Goal: Information Seeking & Learning: Learn about a topic

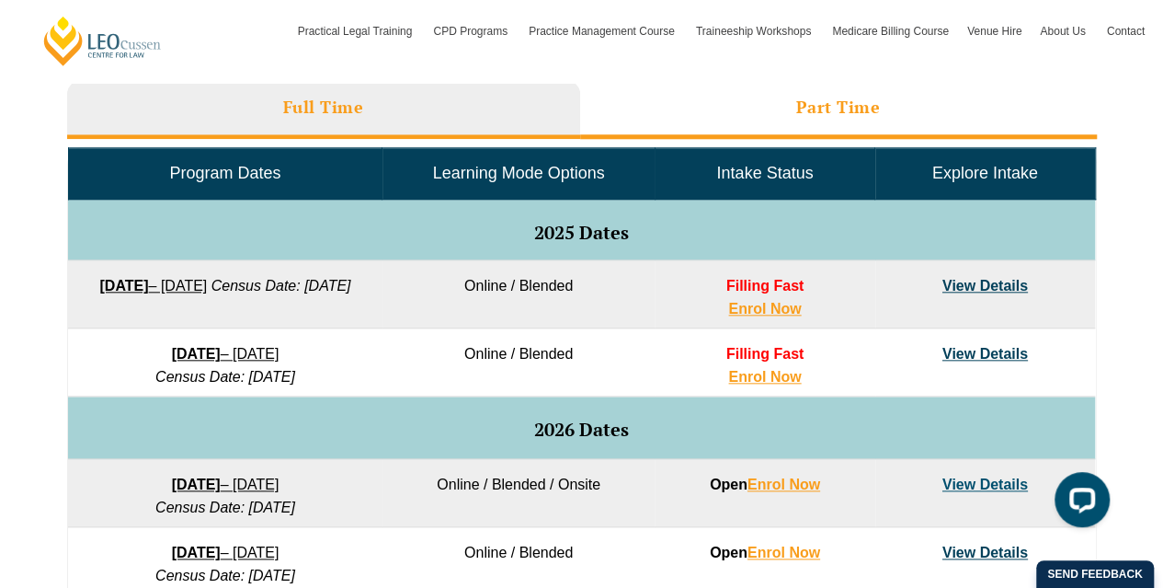
click at [818, 98] on h3 "Part Time" at bounding box center [838, 107] width 85 height 21
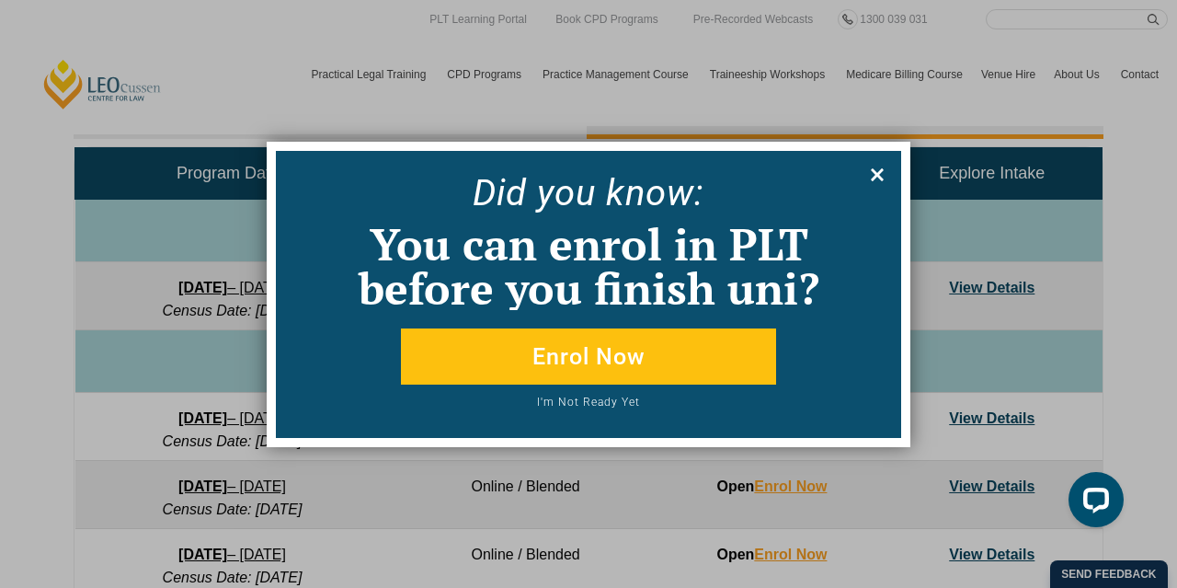
click at [875, 174] on icon at bounding box center [877, 174] width 13 height 13
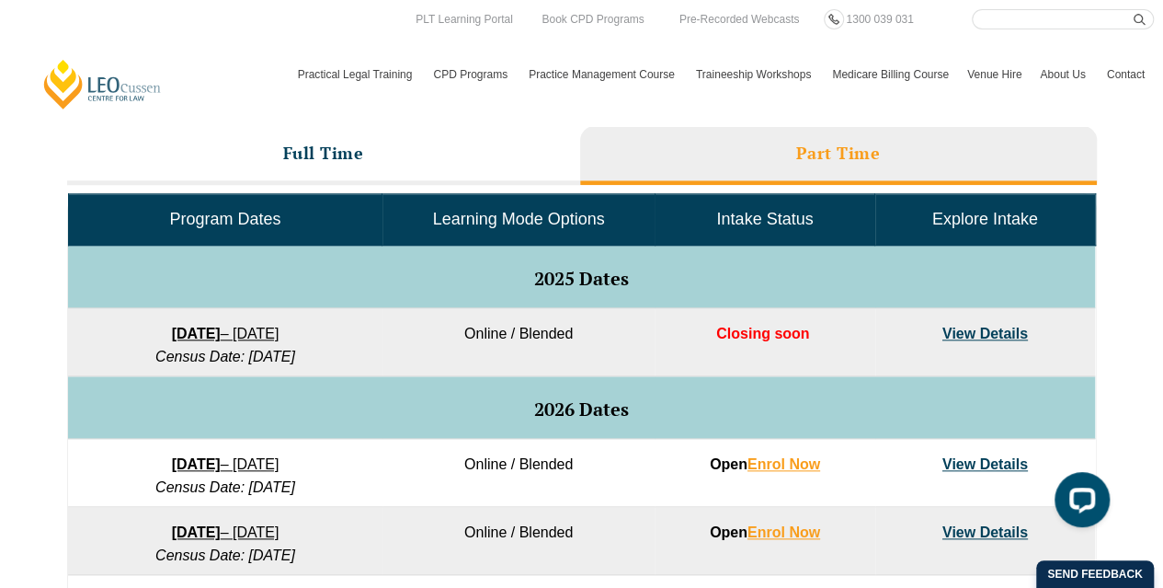
scroll to position [797, 0]
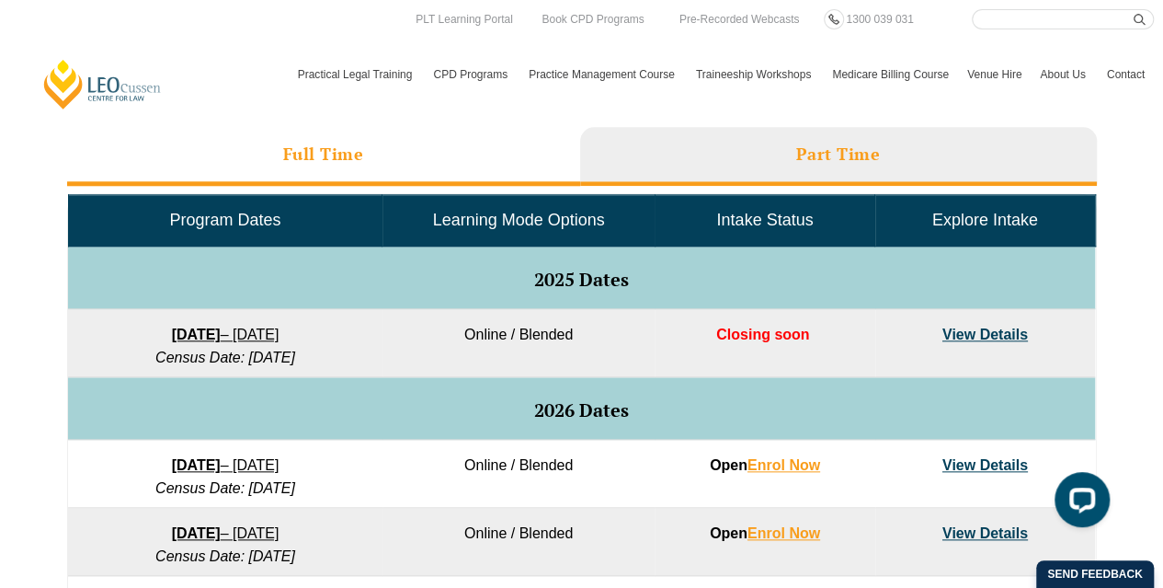
click at [340, 135] on li "Full Time" at bounding box center [323, 156] width 513 height 59
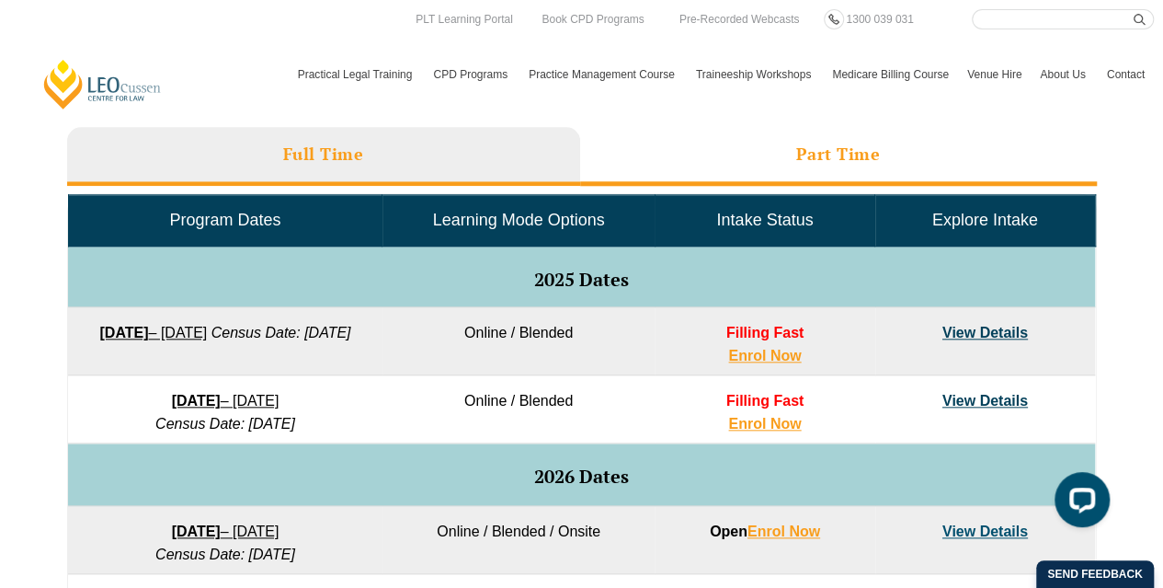
click at [708, 155] on li "Part Time" at bounding box center [838, 156] width 517 height 59
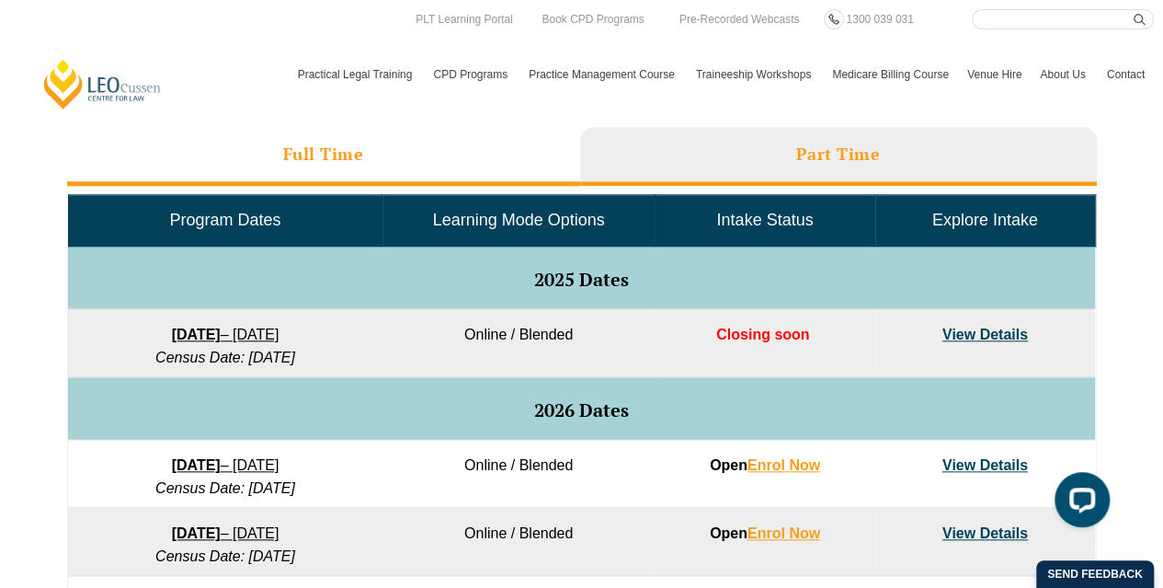
click at [442, 166] on li "Full Time" at bounding box center [323, 156] width 513 height 59
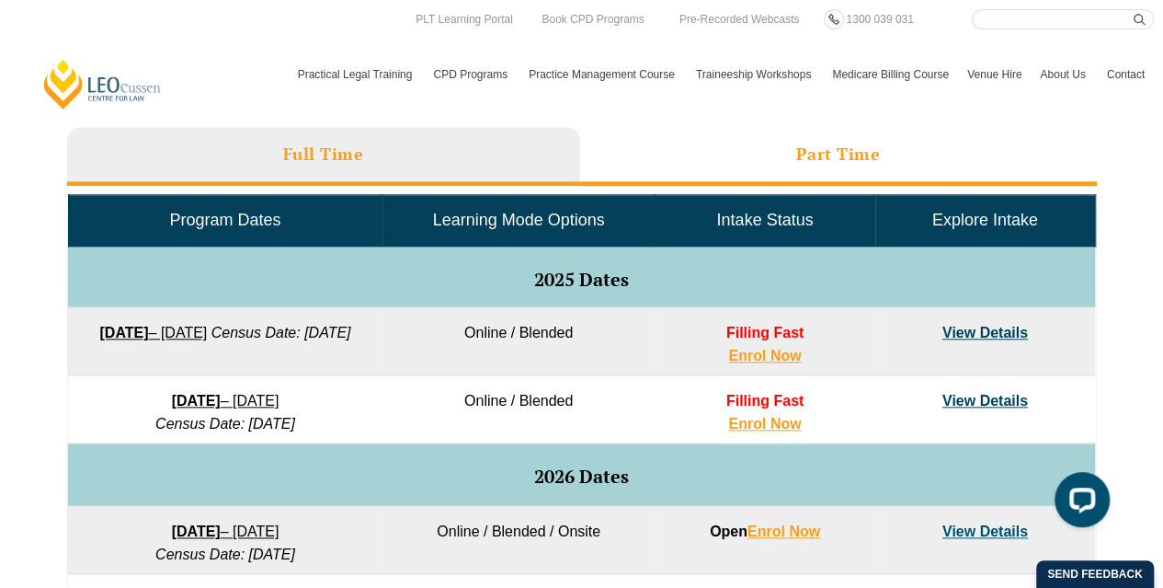
click at [797, 177] on li "Part Time" at bounding box center [838, 156] width 517 height 59
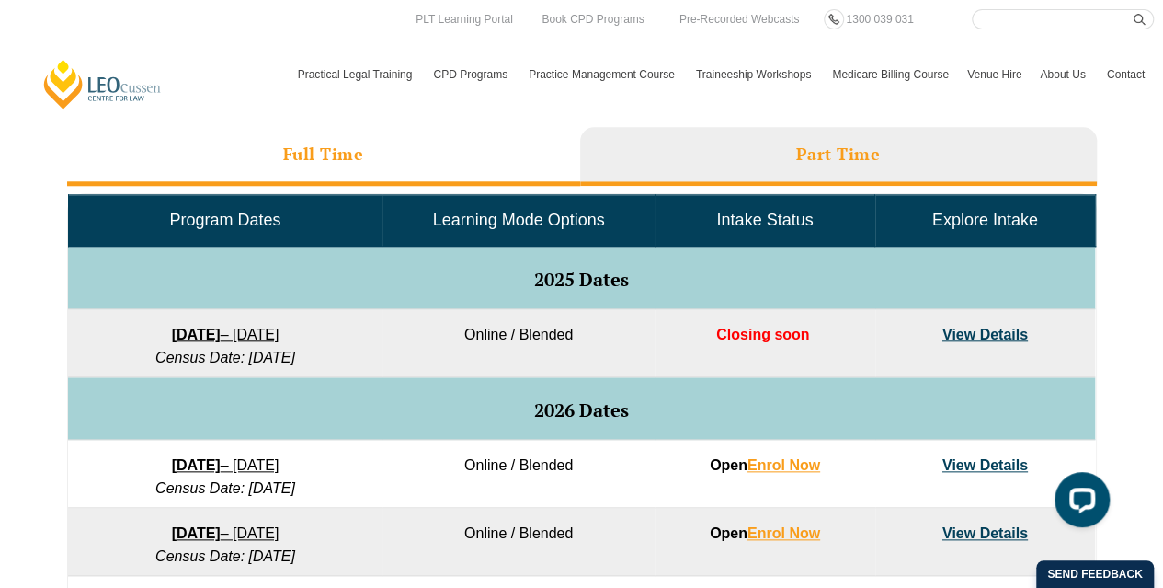
click at [416, 142] on li "Full Time" at bounding box center [323, 156] width 513 height 59
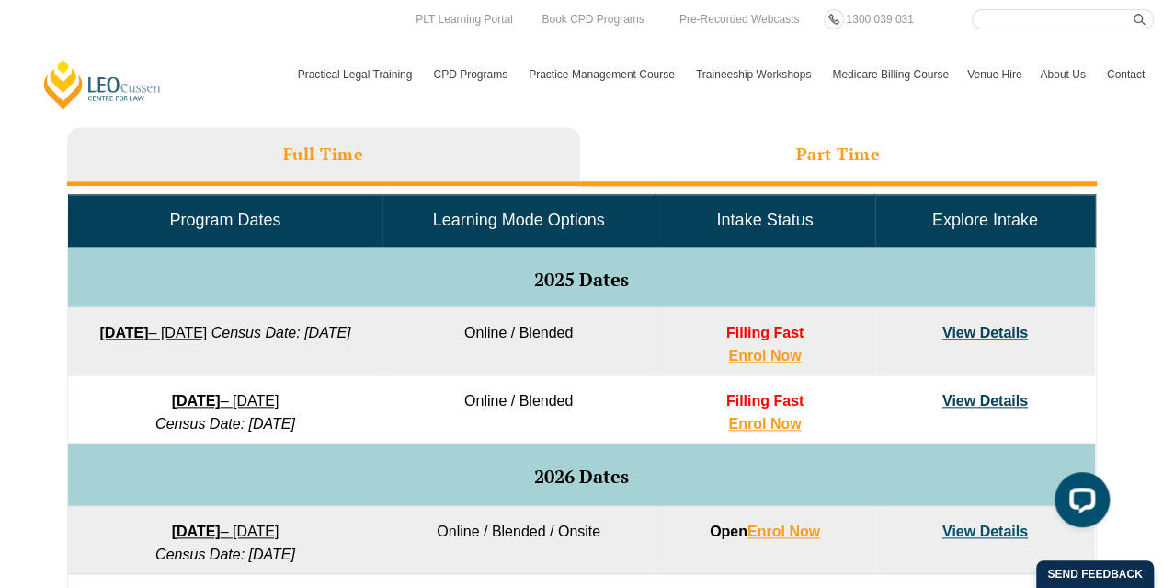
click at [670, 139] on li "Part Time" at bounding box center [838, 156] width 517 height 59
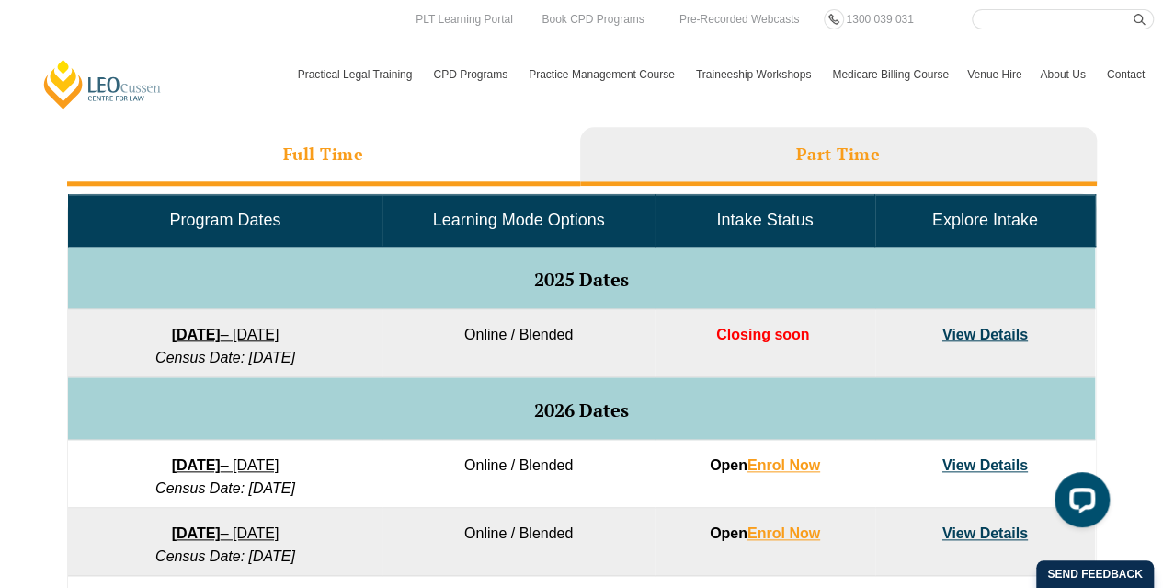
click at [486, 177] on li "Full Time" at bounding box center [323, 156] width 513 height 59
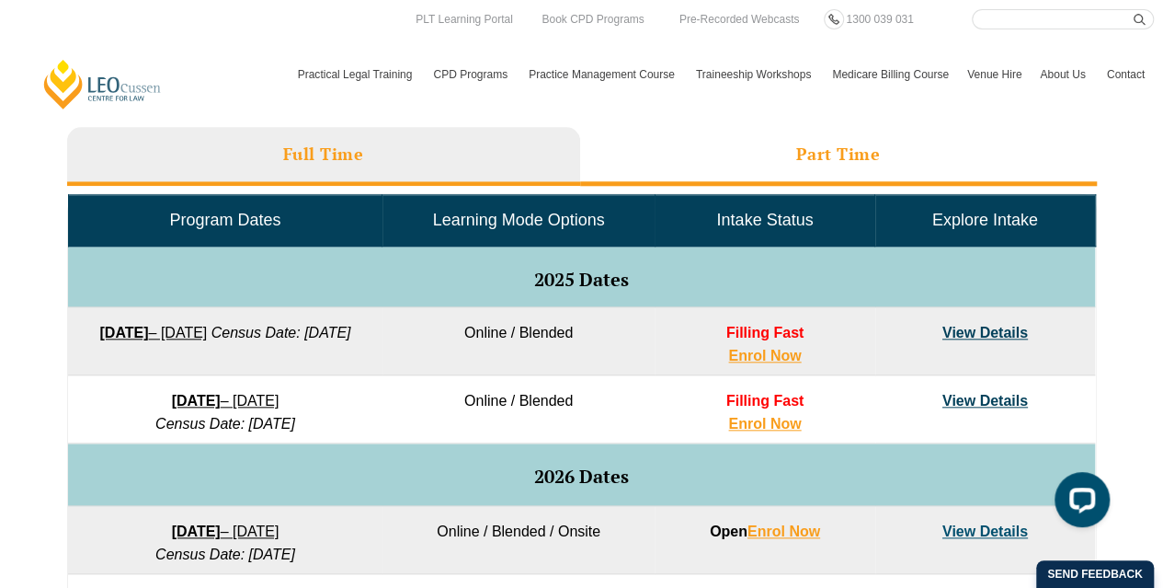
click at [720, 128] on li "Part Time" at bounding box center [838, 156] width 517 height 59
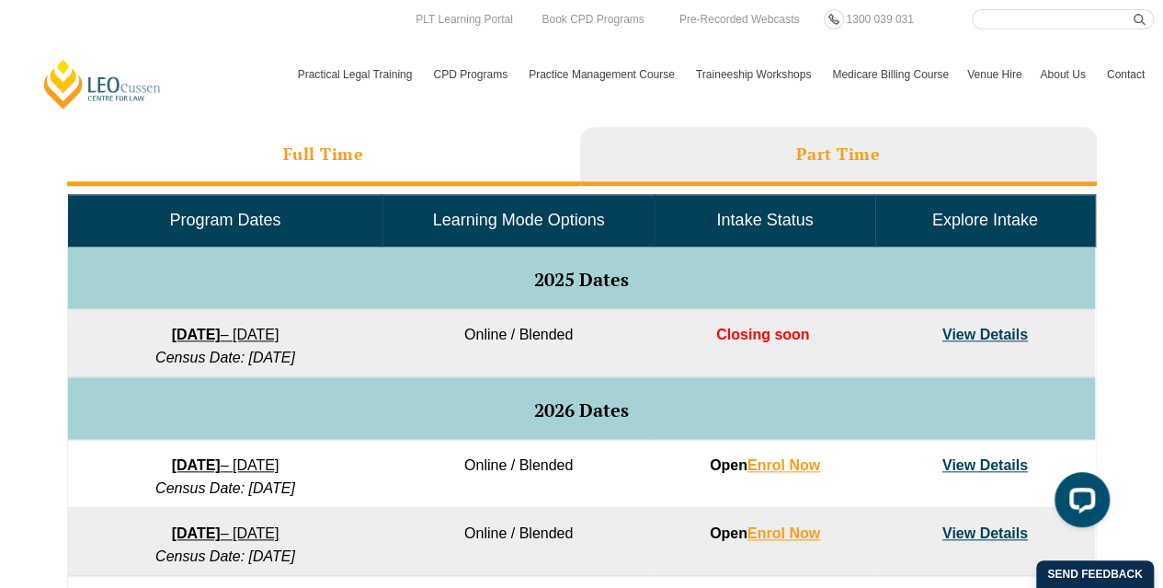
click at [453, 156] on li "Full Time" at bounding box center [323, 156] width 513 height 59
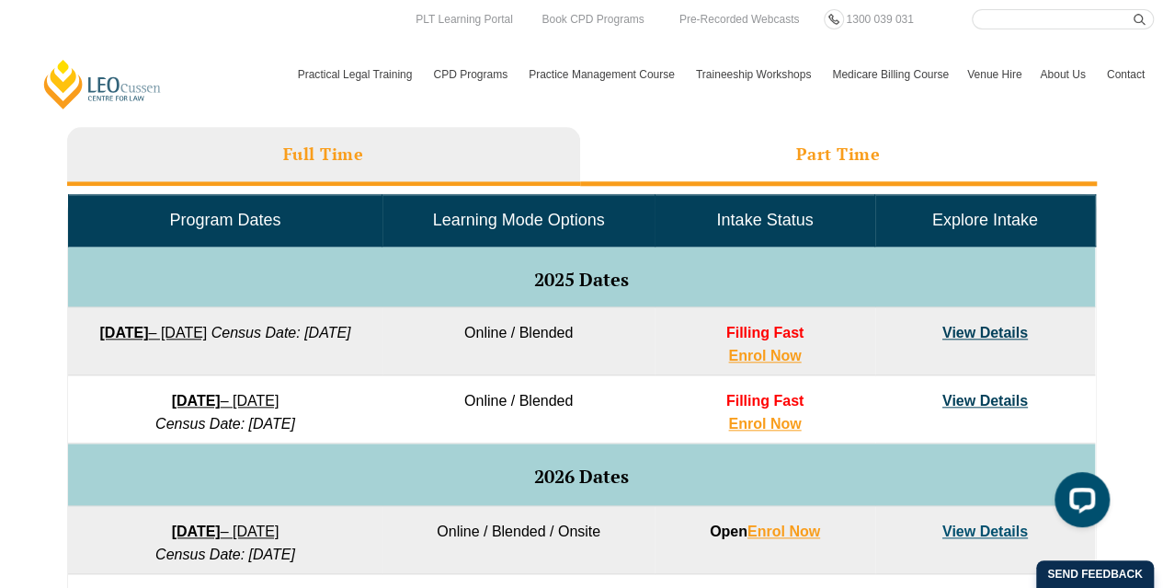
click at [600, 150] on li "Part Time" at bounding box center [838, 156] width 517 height 59
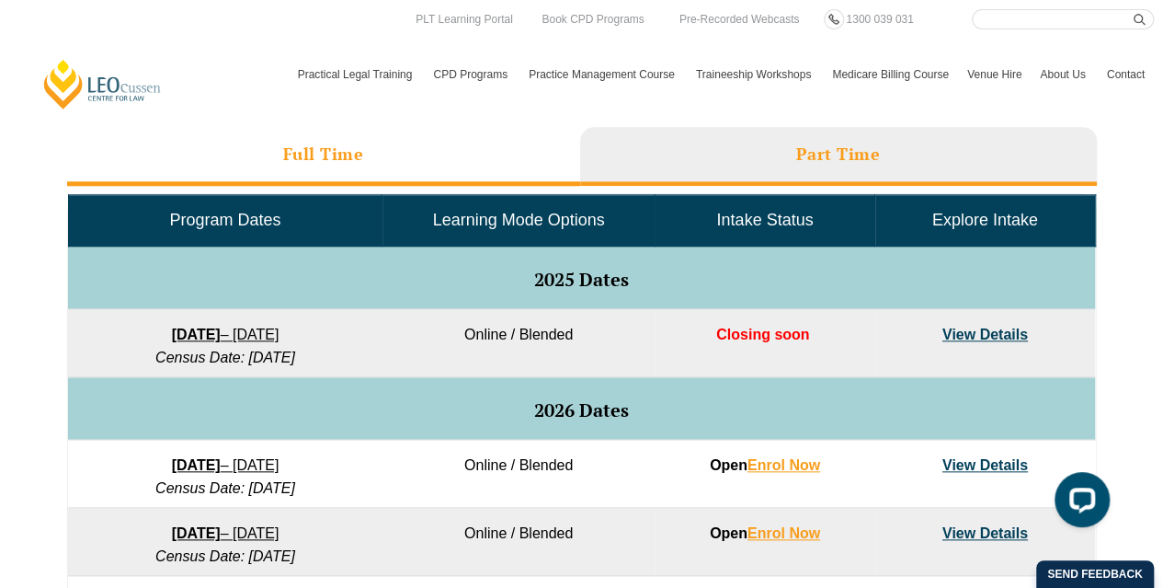
click at [454, 155] on li "Full Time" at bounding box center [323, 156] width 513 height 59
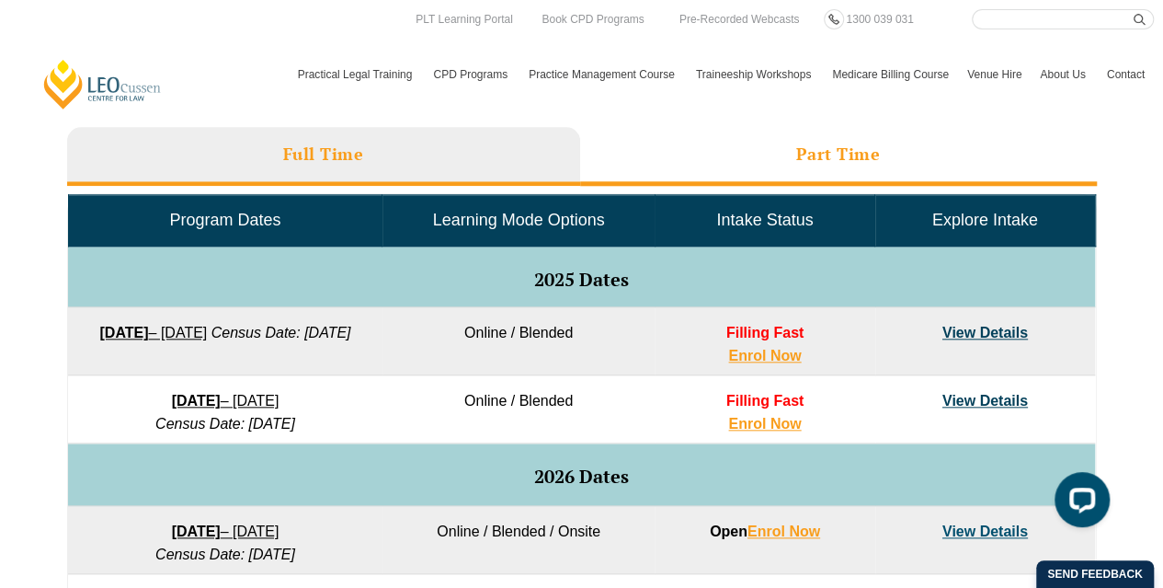
click at [636, 144] on li "Part Time" at bounding box center [838, 156] width 517 height 59
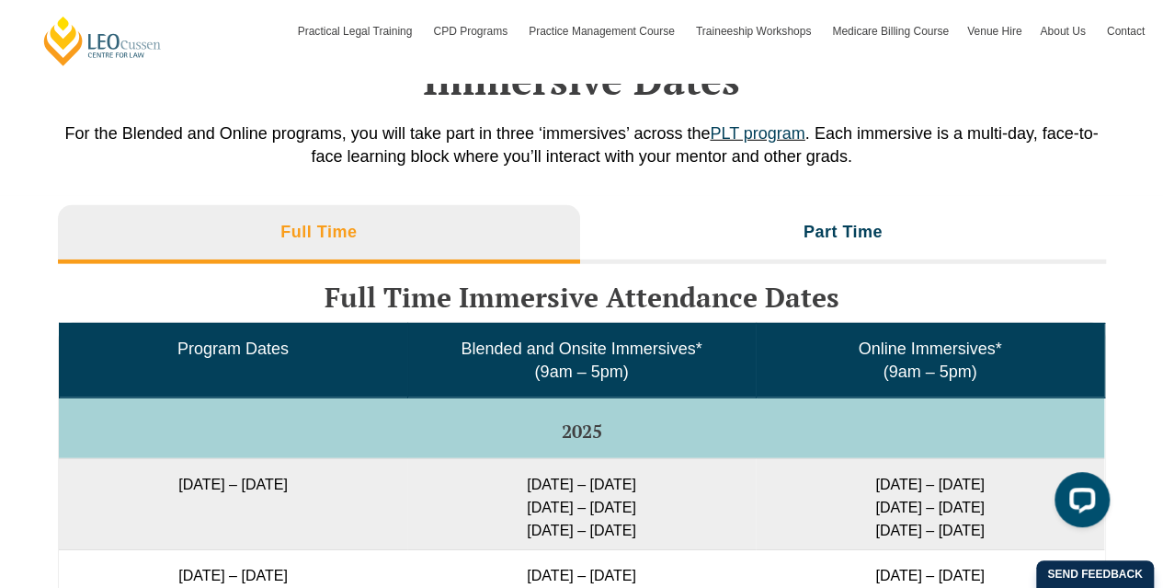
scroll to position [2593, 0]
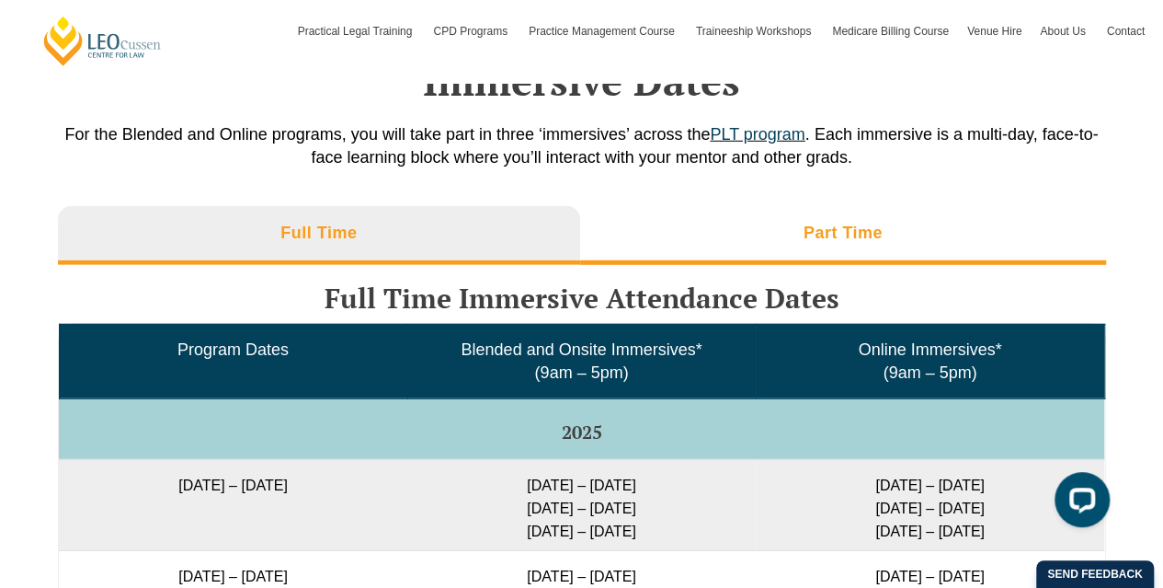
click at [766, 206] on li "Part Time" at bounding box center [843, 235] width 526 height 59
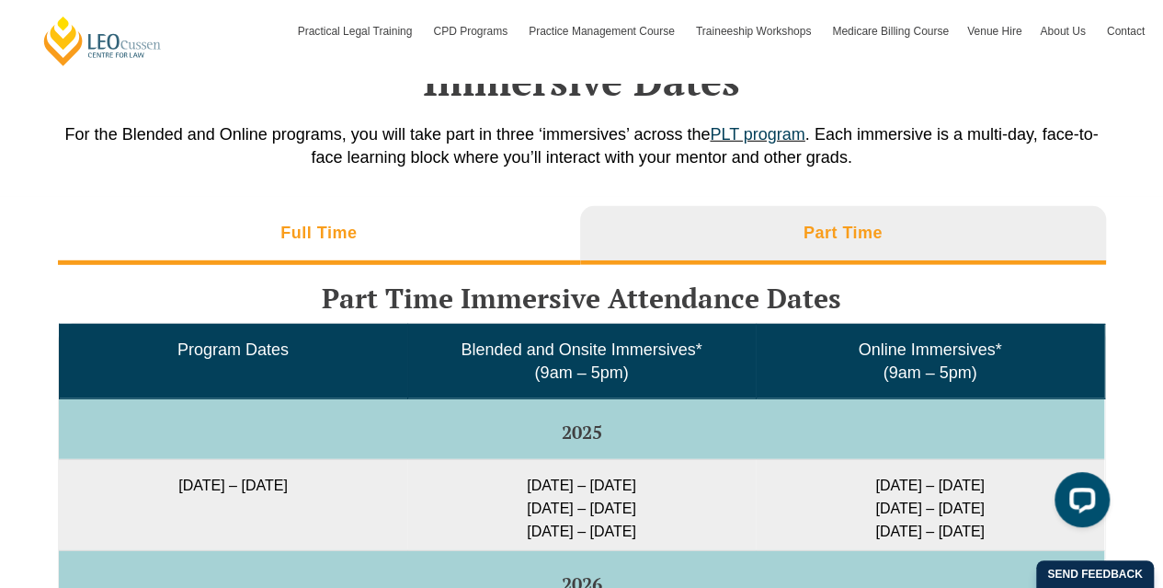
click at [434, 222] on li "Full Time" at bounding box center [319, 235] width 523 height 59
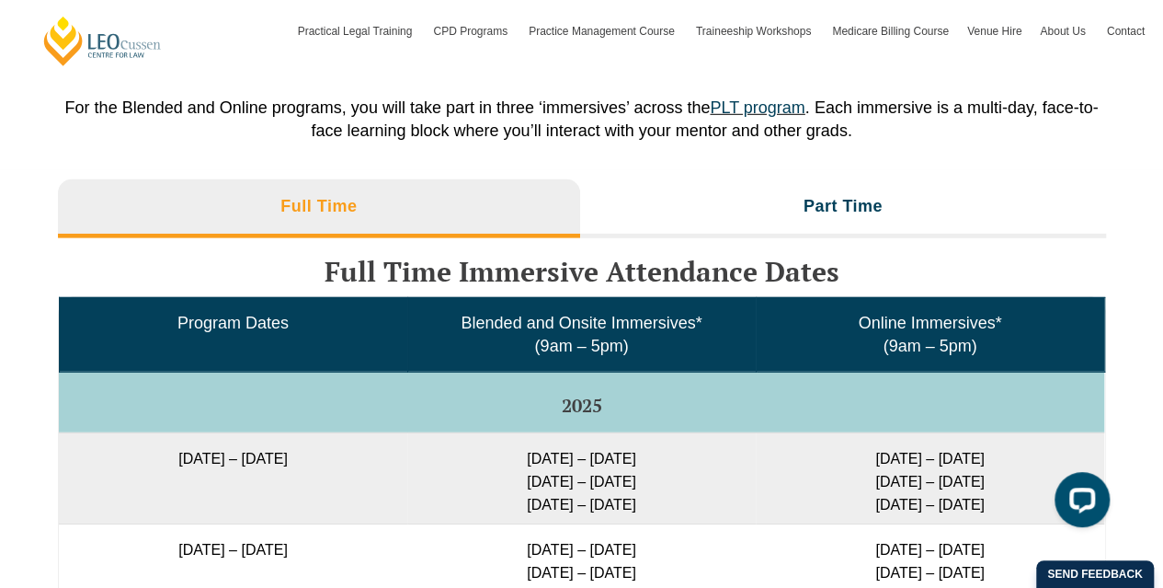
scroll to position [2642, 0]
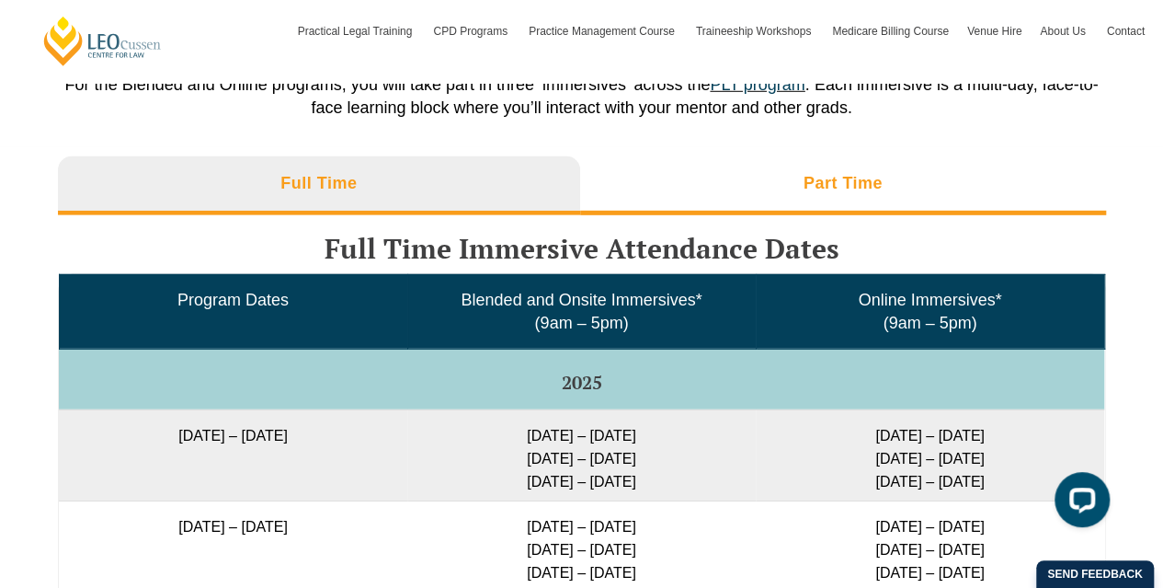
click at [786, 156] on li "Part Time" at bounding box center [843, 185] width 526 height 59
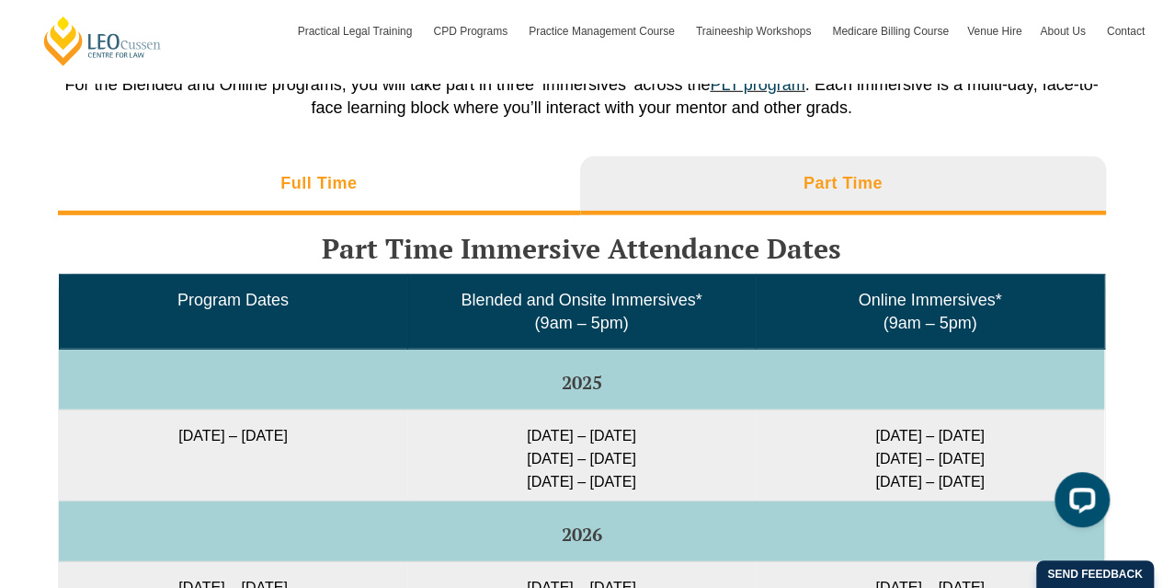
click at [464, 156] on li "Full Time" at bounding box center [319, 185] width 523 height 59
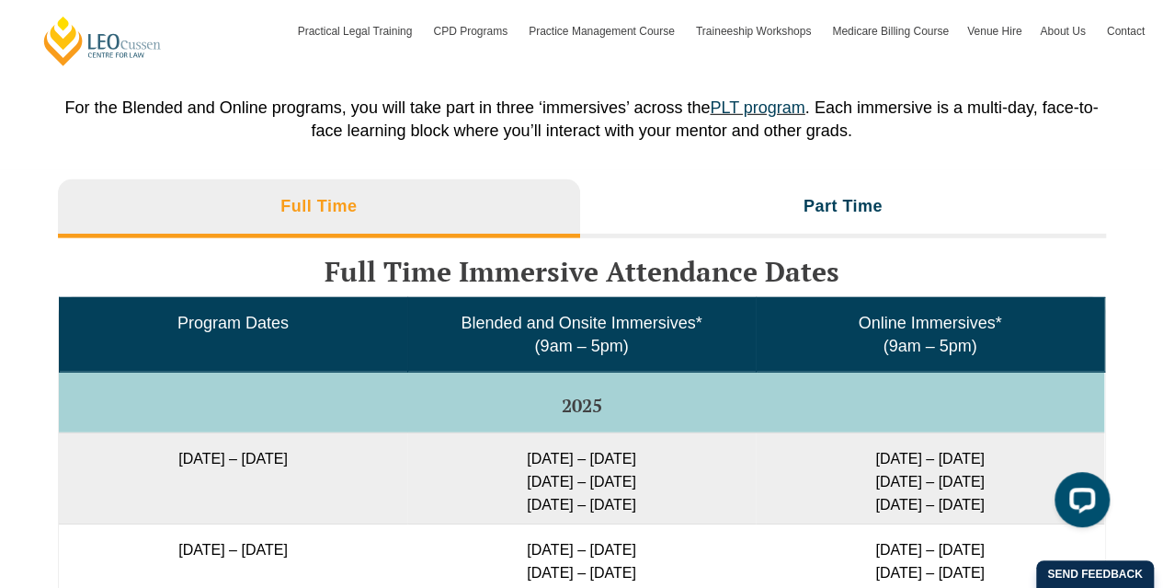
scroll to position [2618, 0]
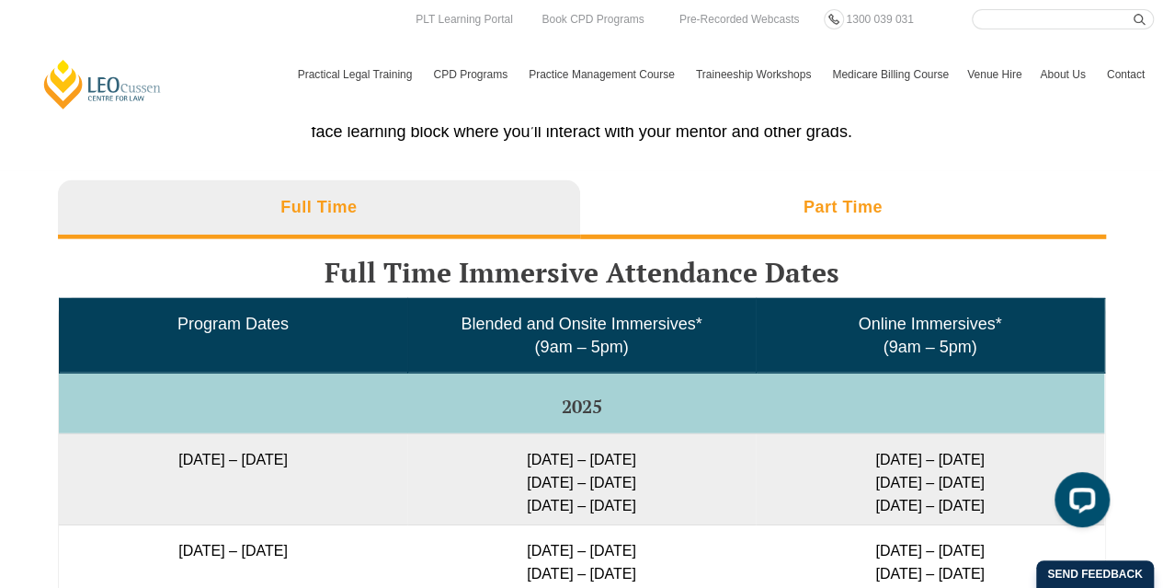
click at [654, 203] on li "Part Time" at bounding box center [843, 209] width 526 height 59
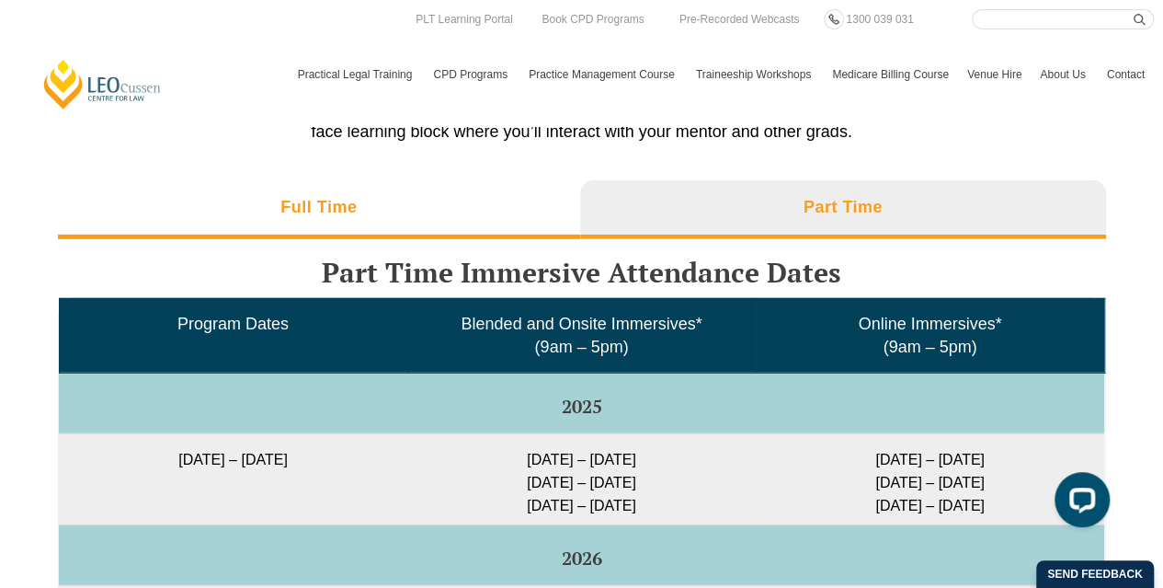
click at [465, 180] on li "Full Time" at bounding box center [319, 209] width 523 height 59
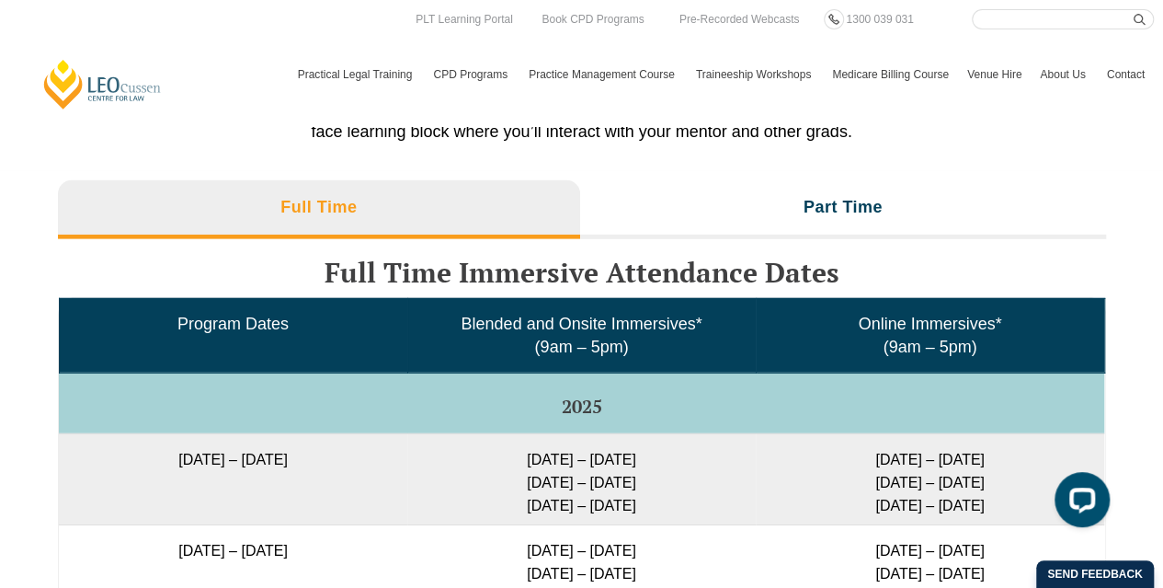
click at [248, 60] on div "Leo Cussen Centre for Law Search here Practical Legal Training Our Practical Le…" at bounding box center [581, 55] width 1145 height 92
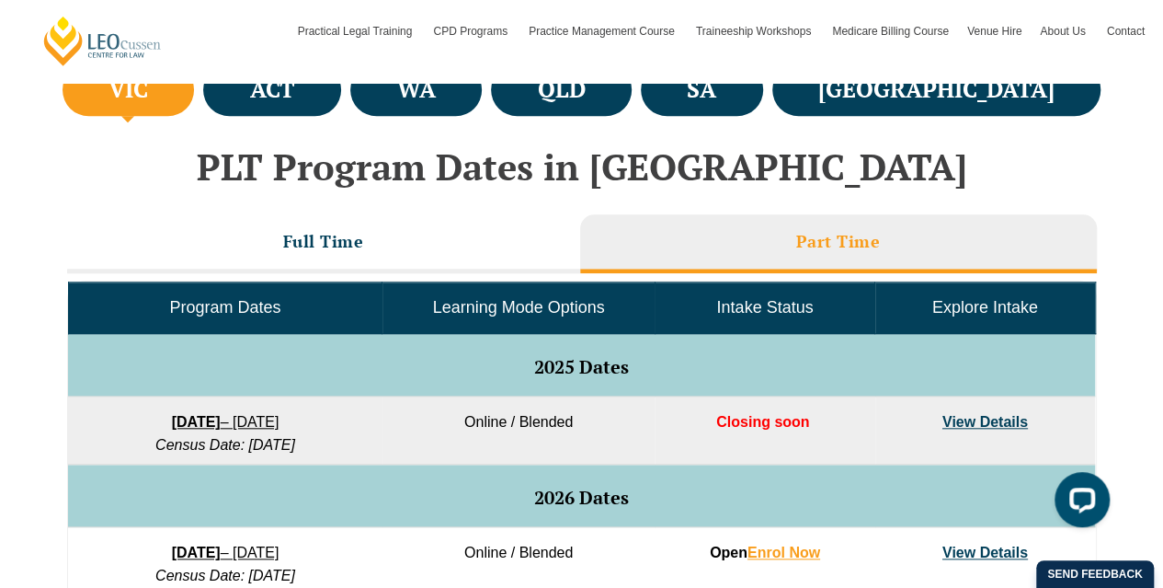
scroll to position [919, 0]
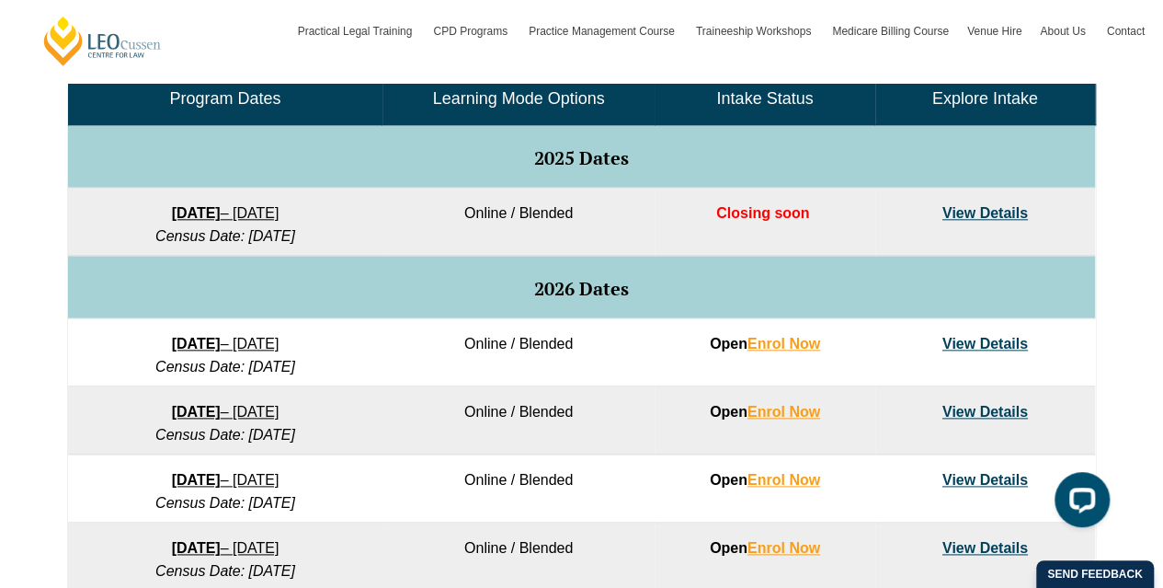
click at [527, 405] on td "Online / Blended" at bounding box center [519, 420] width 272 height 68
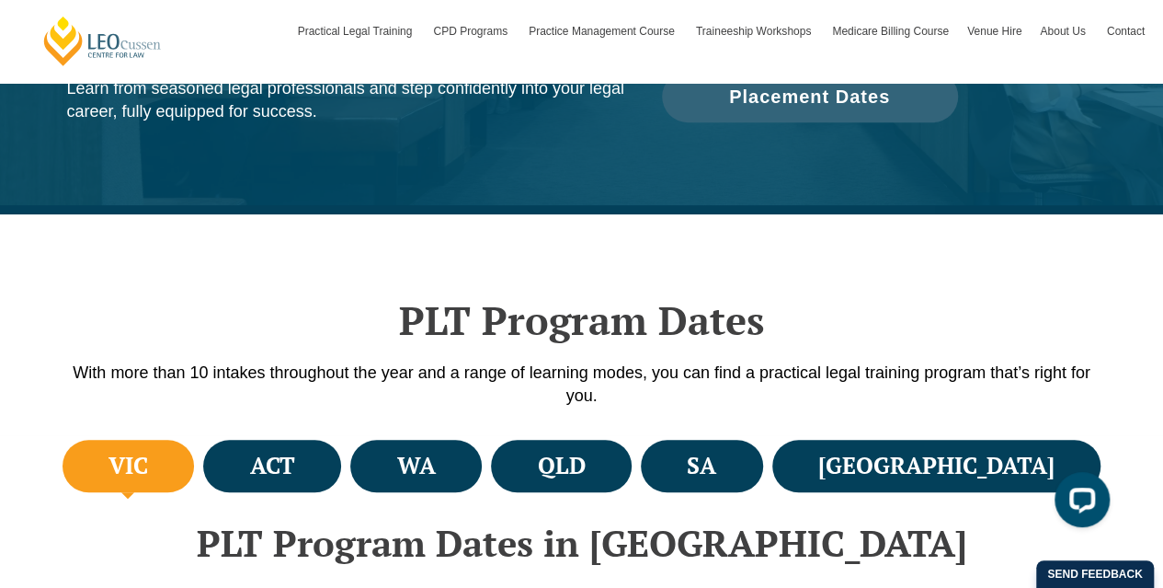
scroll to position [0, 0]
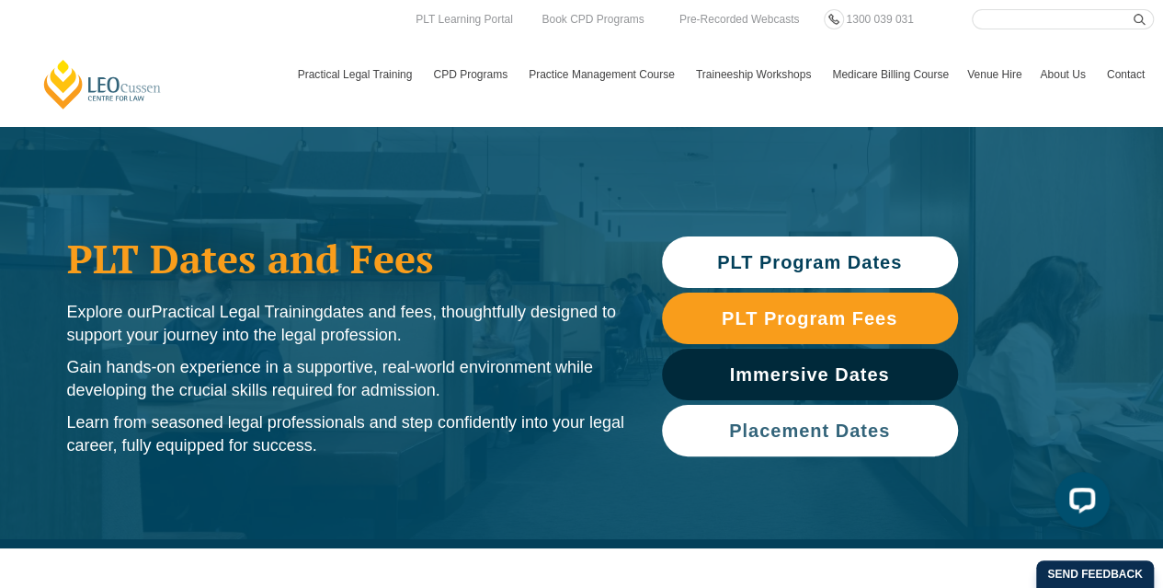
click at [876, 423] on span "Placement Dates" at bounding box center [809, 430] width 161 height 18
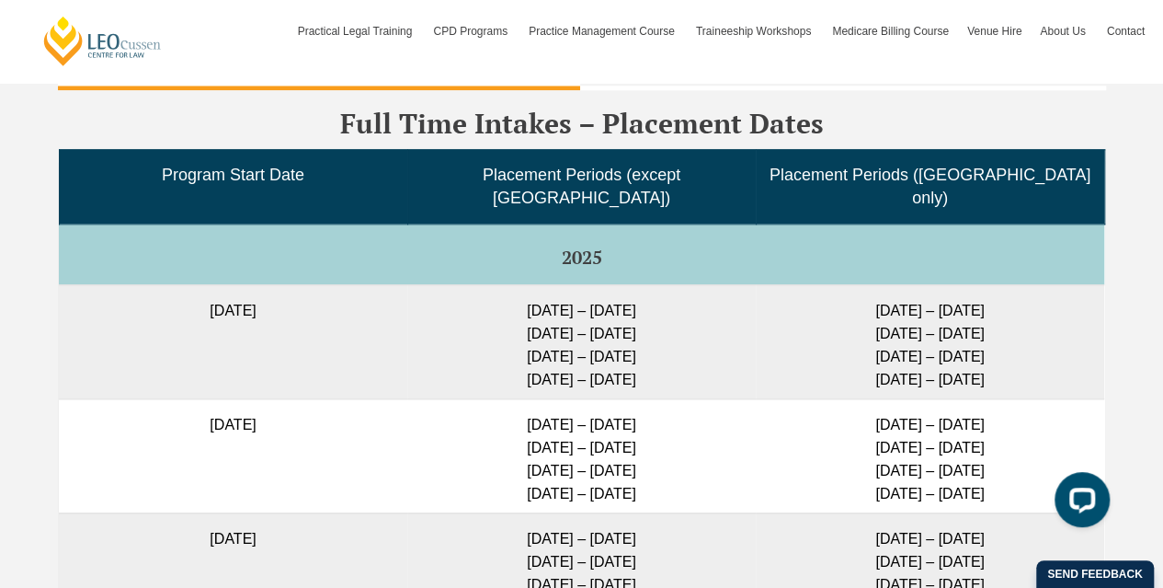
scroll to position [4302, 0]
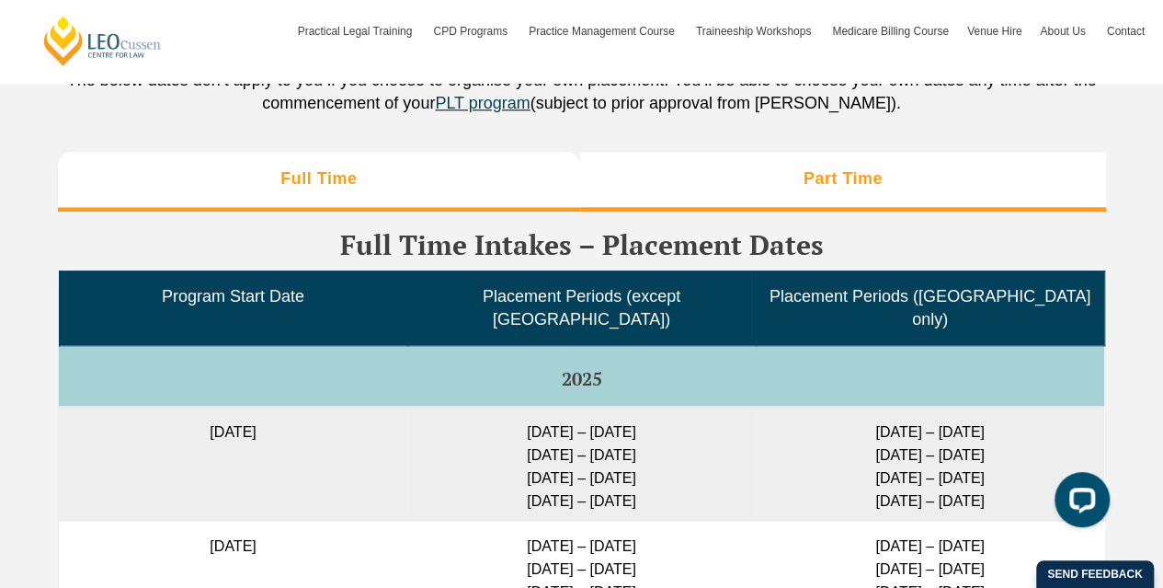
click at [742, 166] on li "Part Time" at bounding box center [843, 181] width 526 height 59
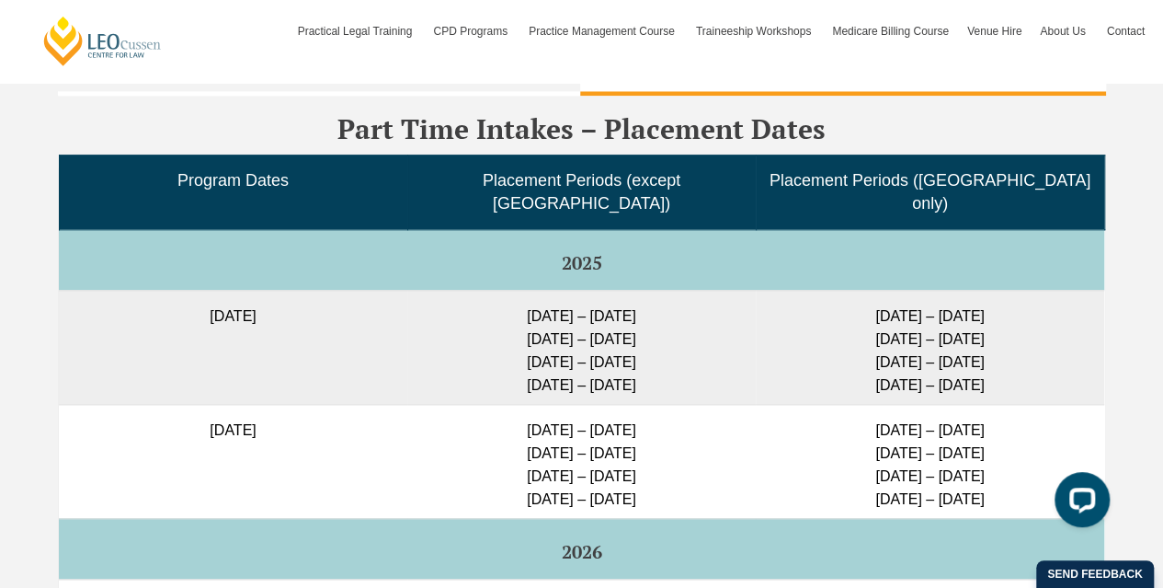
scroll to position [4264, 0]
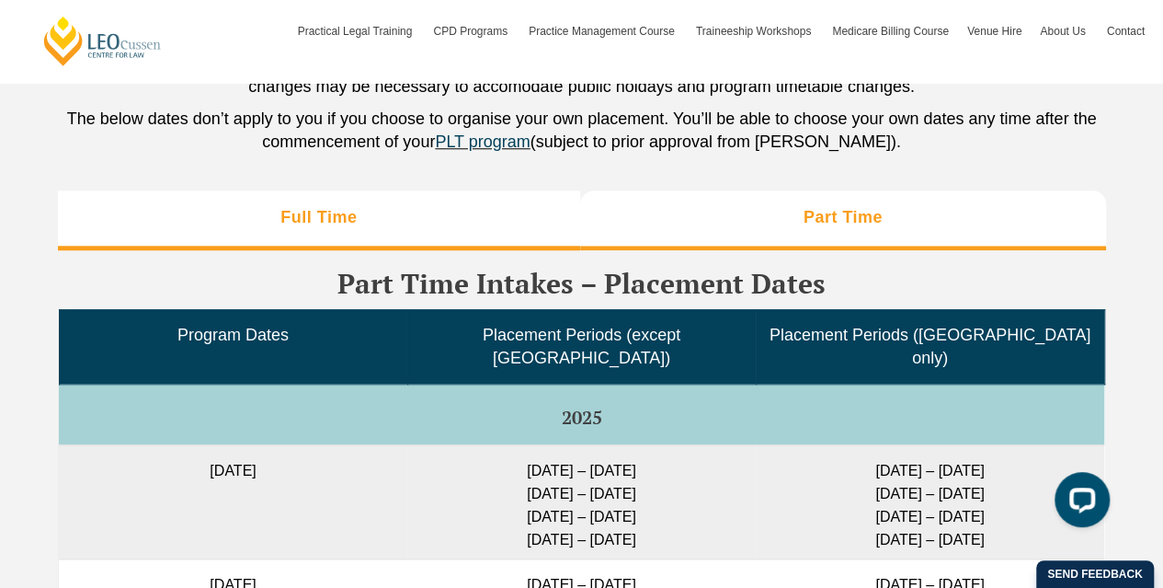
click at [478, 191] on li "Full Time" at bounding box center [319, 219] width 523 height 59
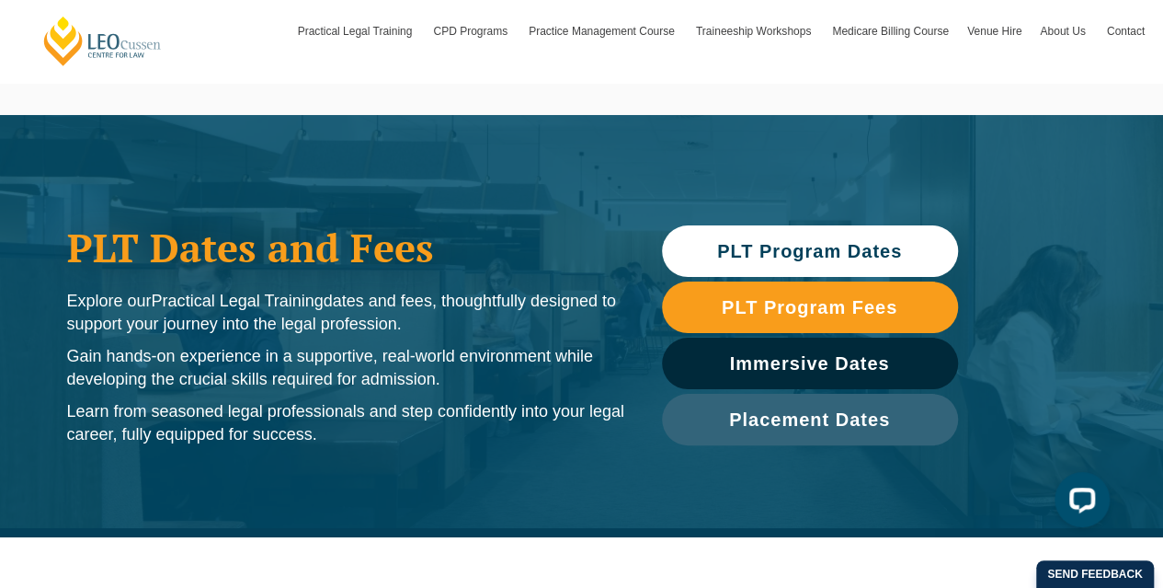
scroll to position [10, 0]
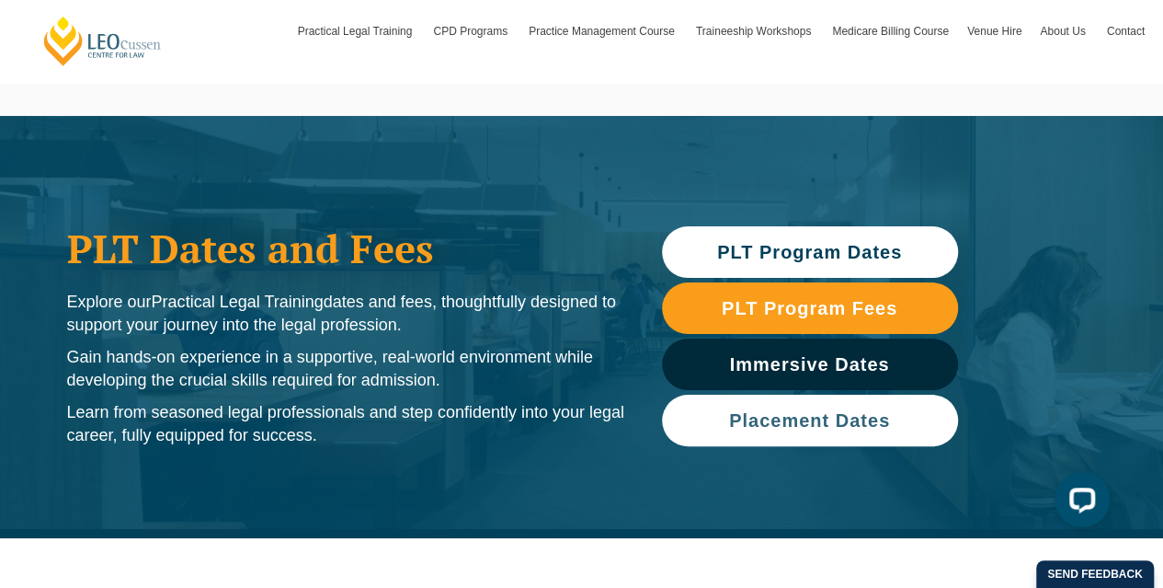
click at [899, 418] on span "Placement Dates" at bounding box center [810, 420] width 278 height 18
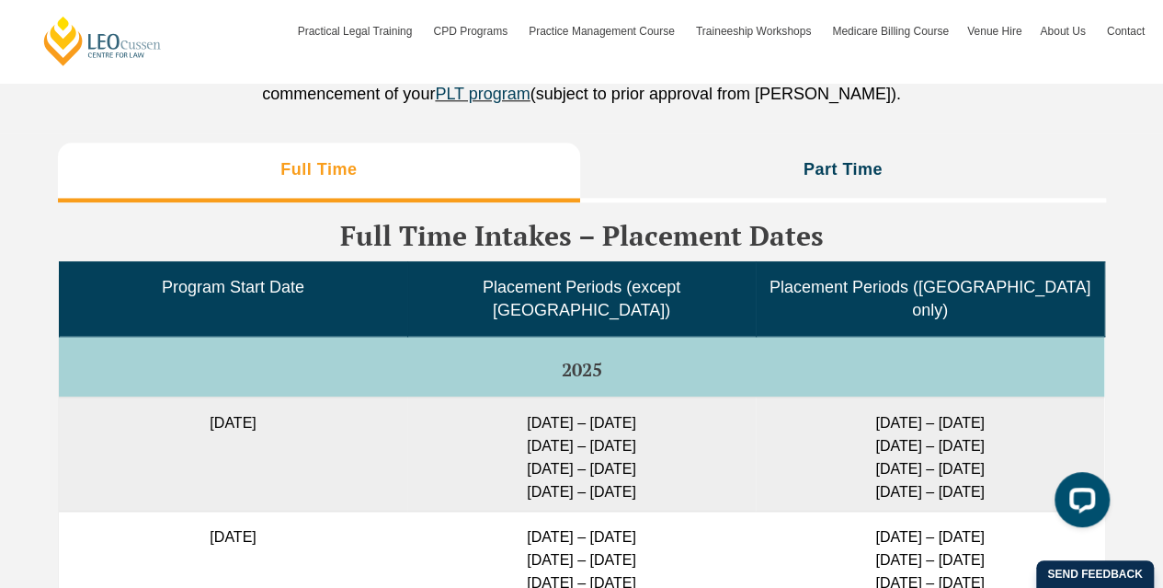
scroll to position [4311, 0]
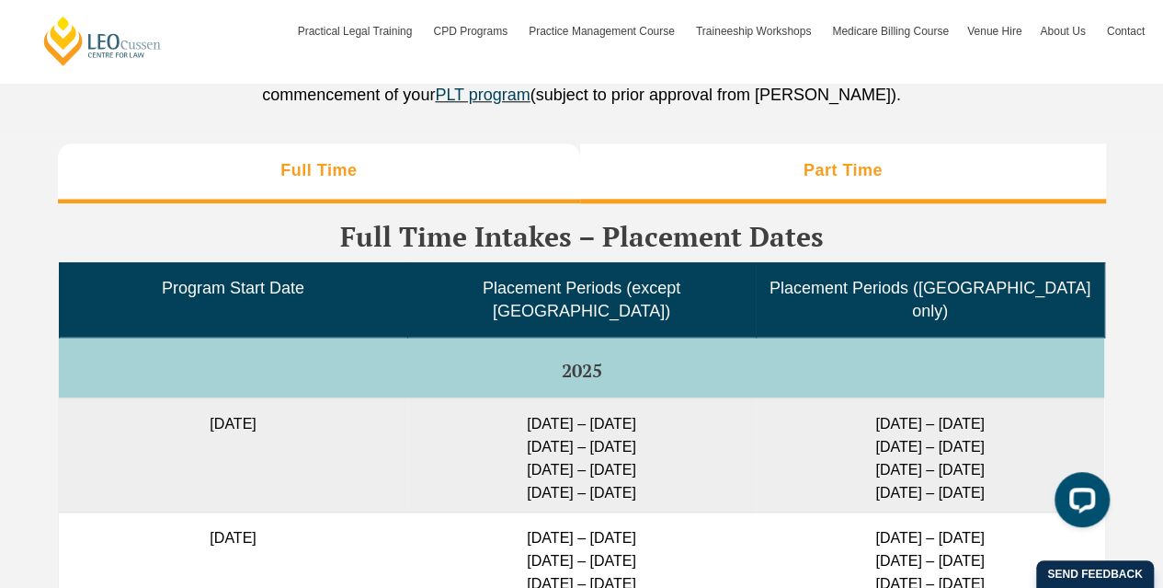
click at [820, 157] on li "Part Time" at bounding box center [843, 172] width 526 height 59
click at [483, 143] on li "Full Time" at bounding box center [319, 172] width 523 height 59
click at [736, 155] on li "Part Time" at bounding box center [843, 172] width 526 height 59
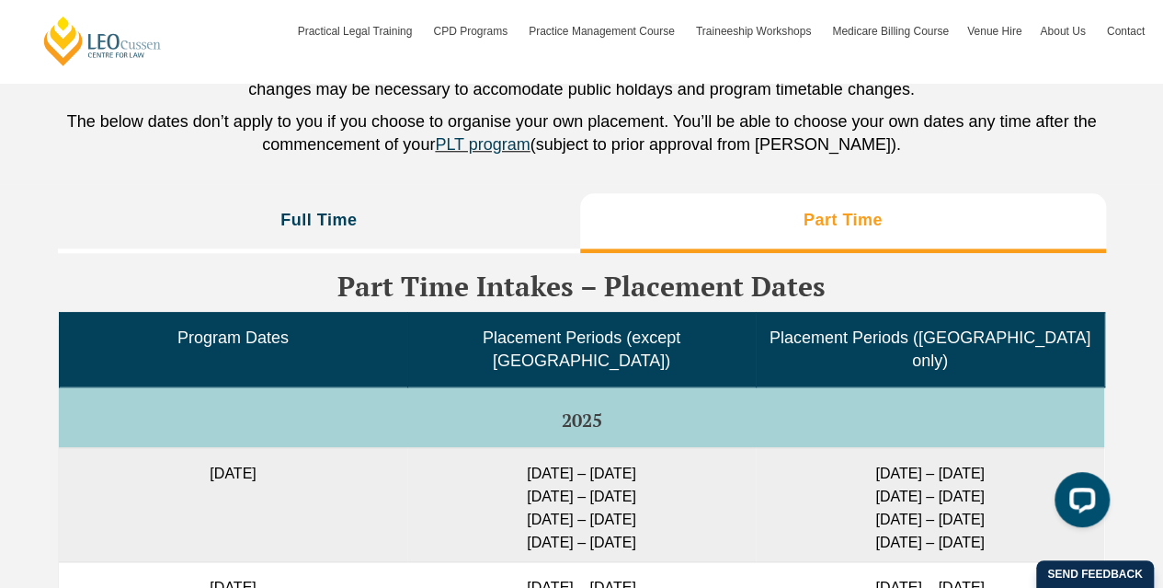
scroll to position [4260, 0]
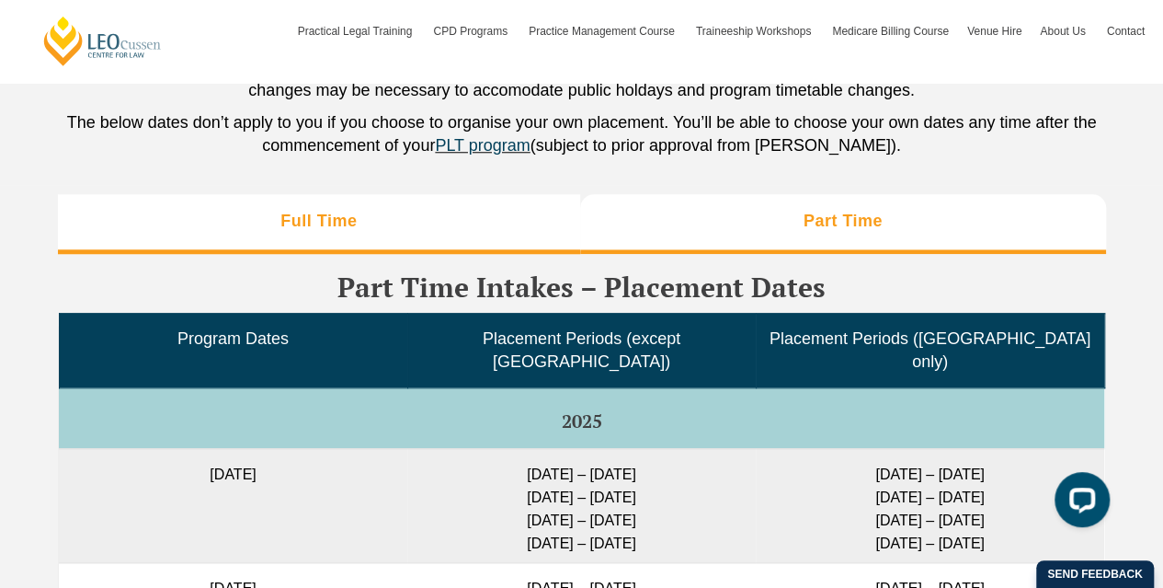
click at [414, 194] on li "Full Time" at bounding box center [319, 223] width 523 height 59
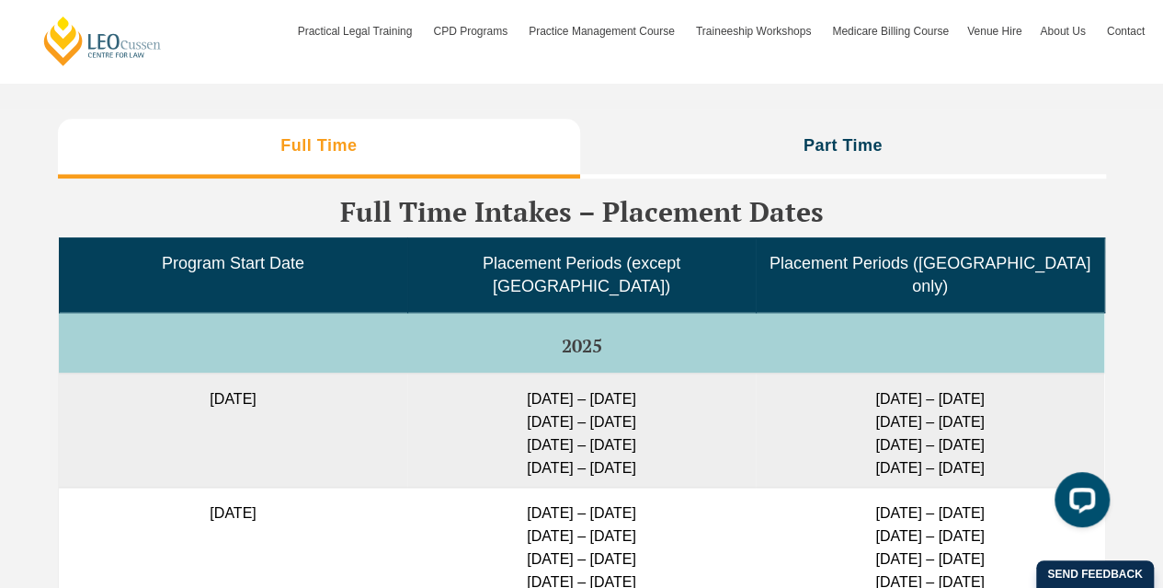
scroll to position [4291, 0]
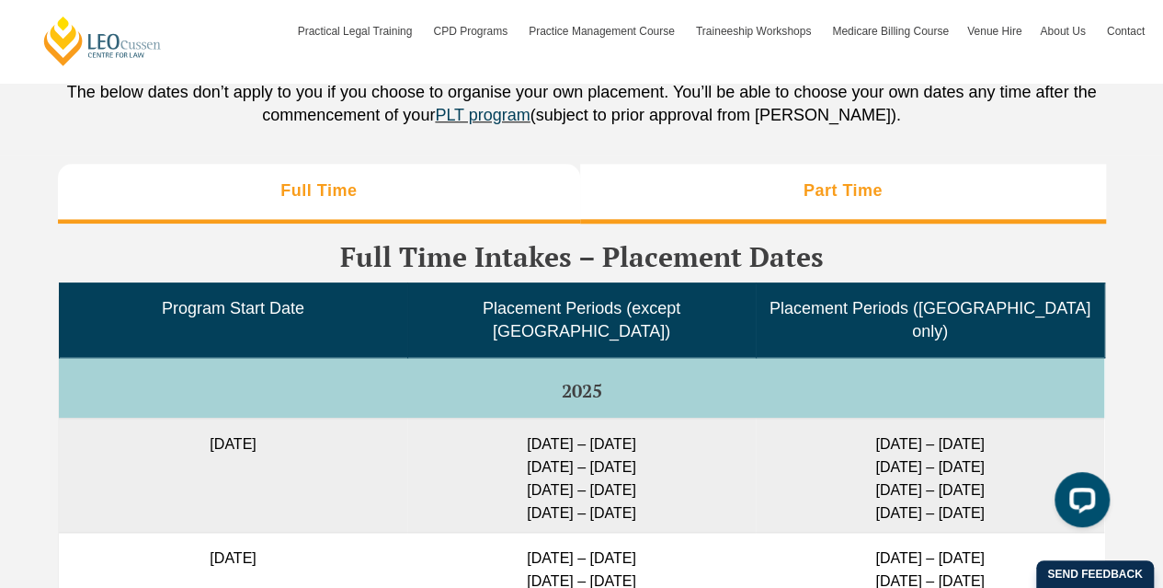
click at [789, 170] on li "Part Time" at bounding box center [843, 193] width 526 height 59
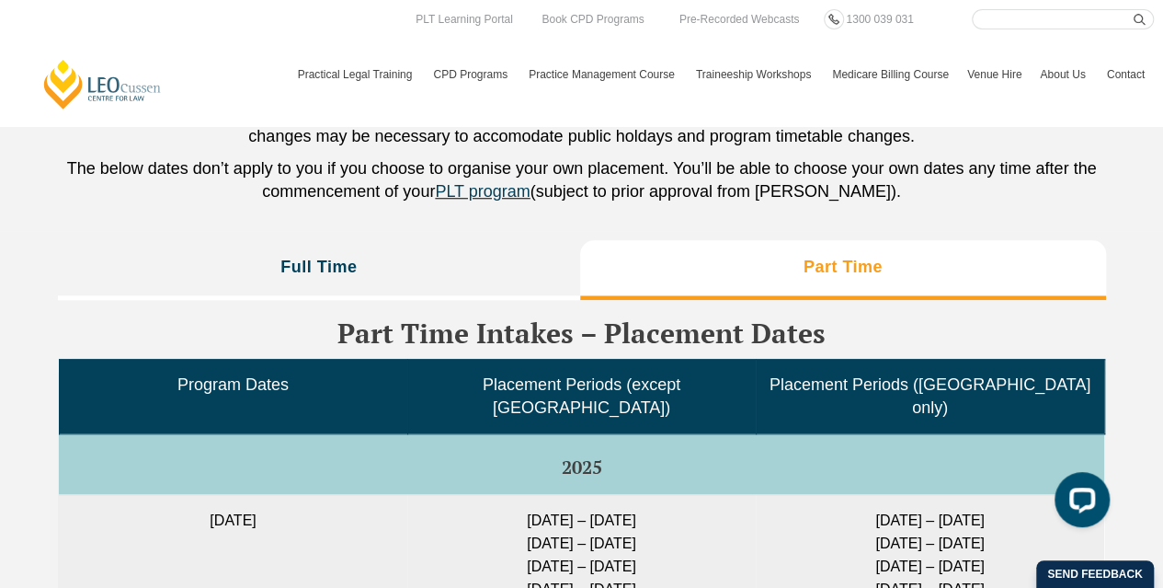
scroll to position [4211, 0]
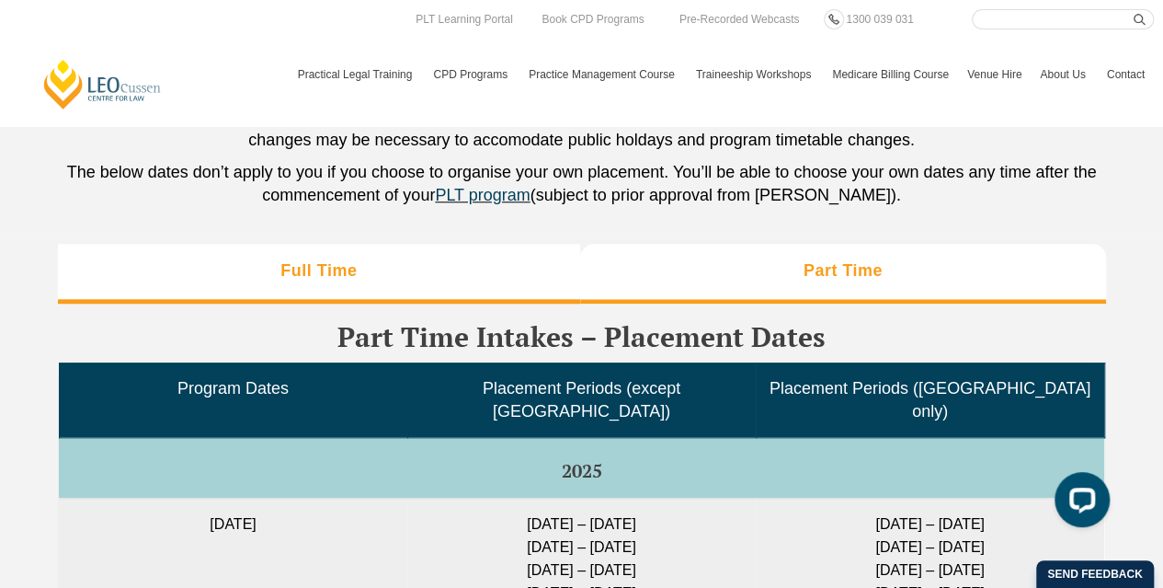
click at [364, 251] on li "Full Time" at bounding box center [319, 273] width 523 height 59
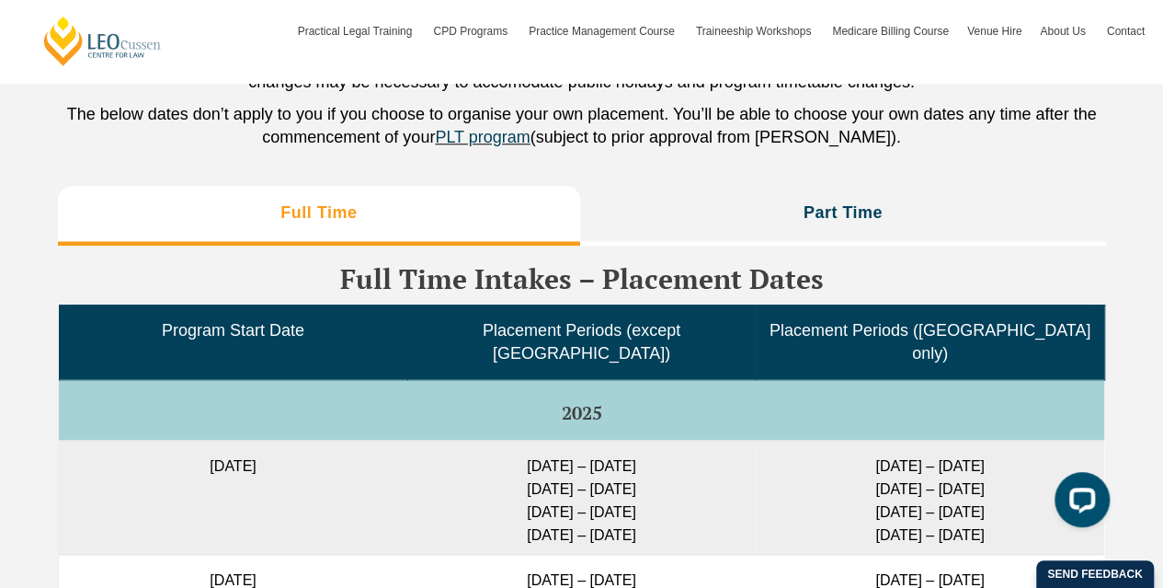
scroll to position [4269, 0]
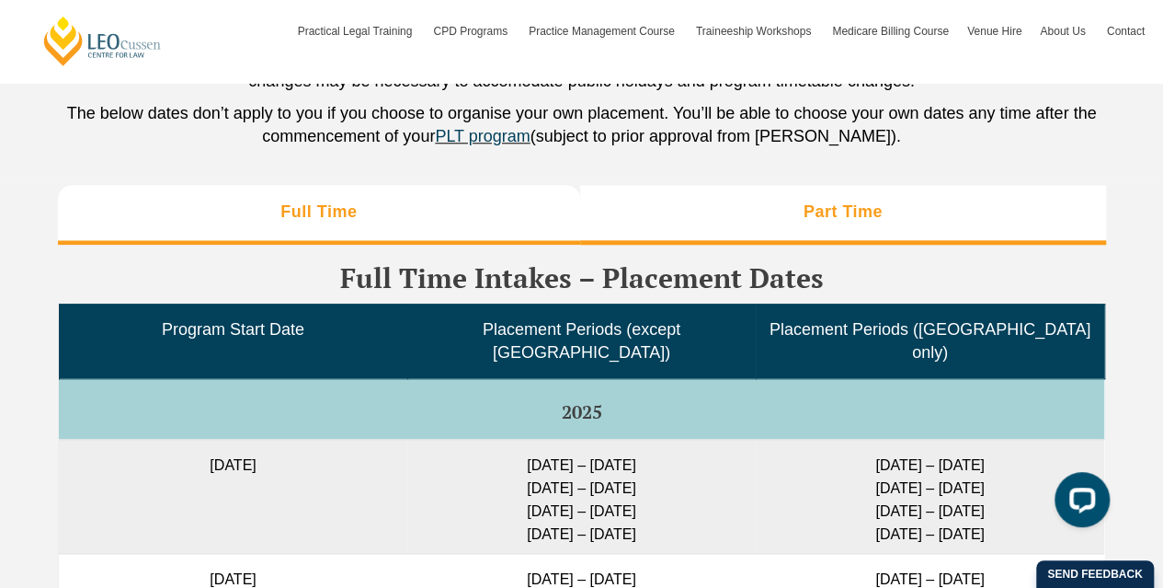
click at [809, 192] on li "Part Time" at bounding box center [843, 214] width 526 height 59
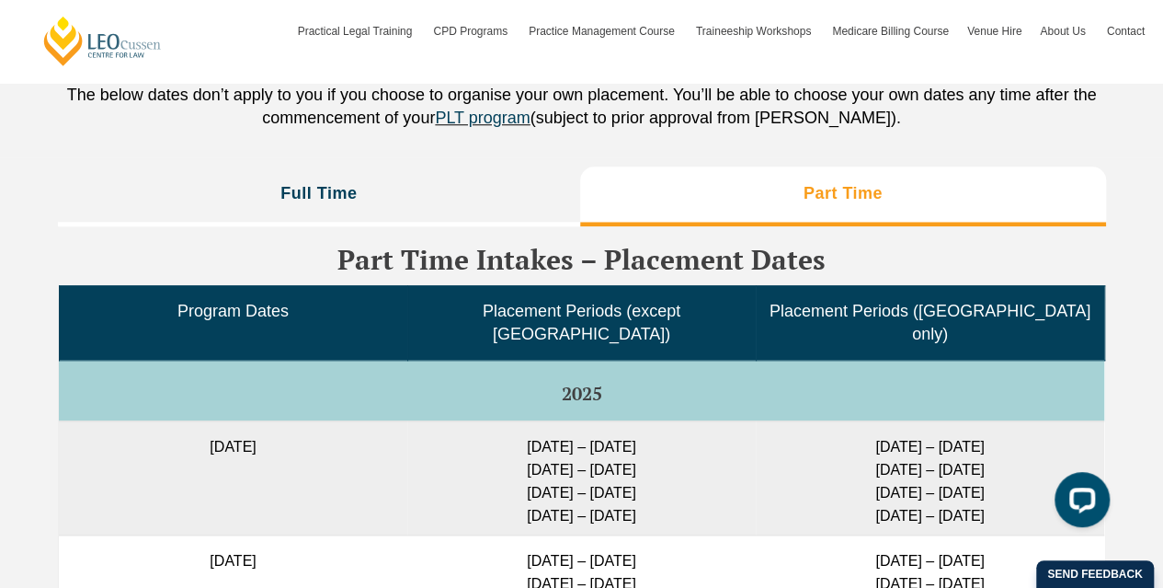
scroll to position [4287, 0]
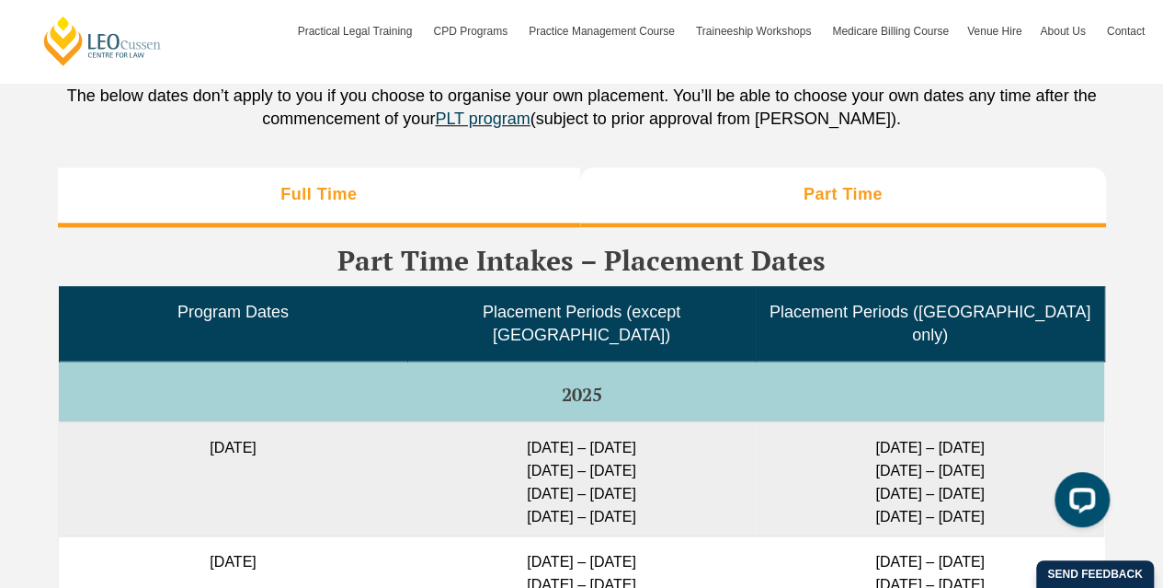
click at [439, 167] on li "Full Time" at bounding box center [319, 196] width 523 height 59
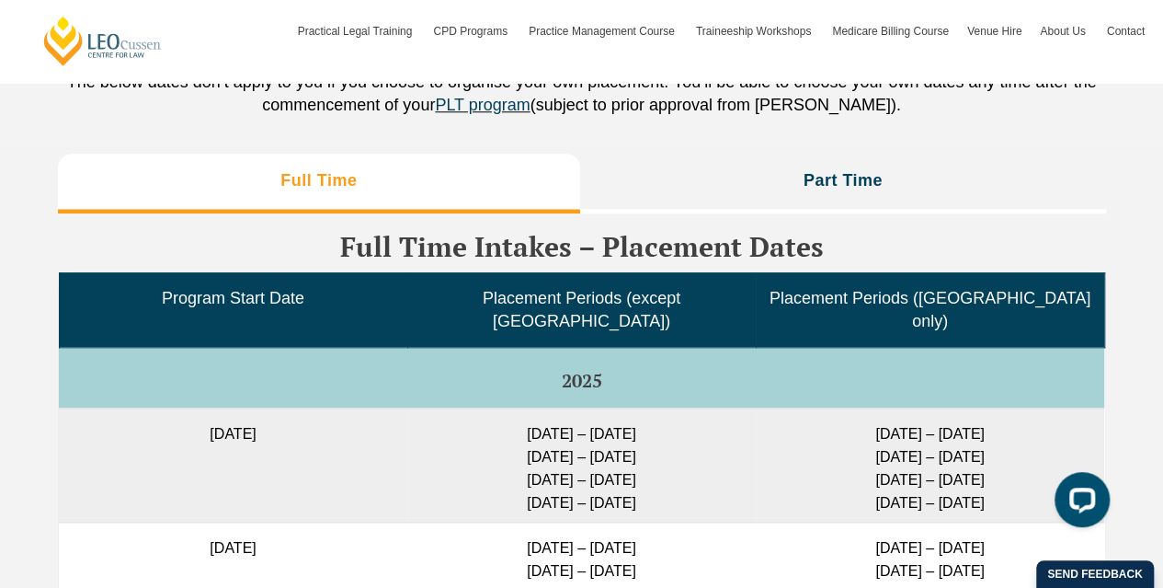
scroll to position [4296, 0]
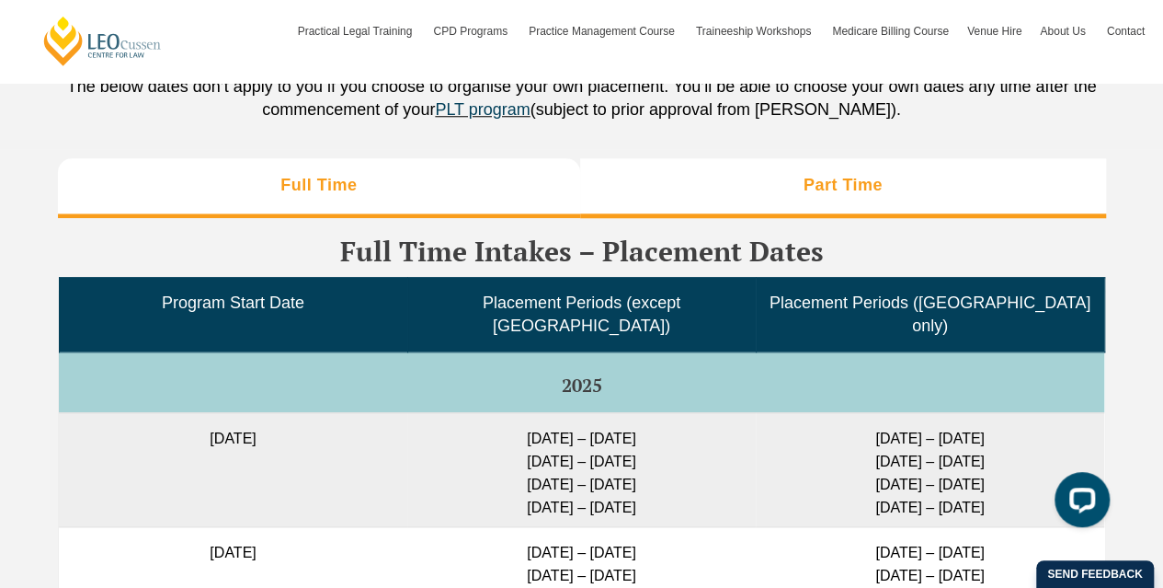
click at [778, 164] on li "Part Time" at bounding box center [843, 187] width 526 height 59
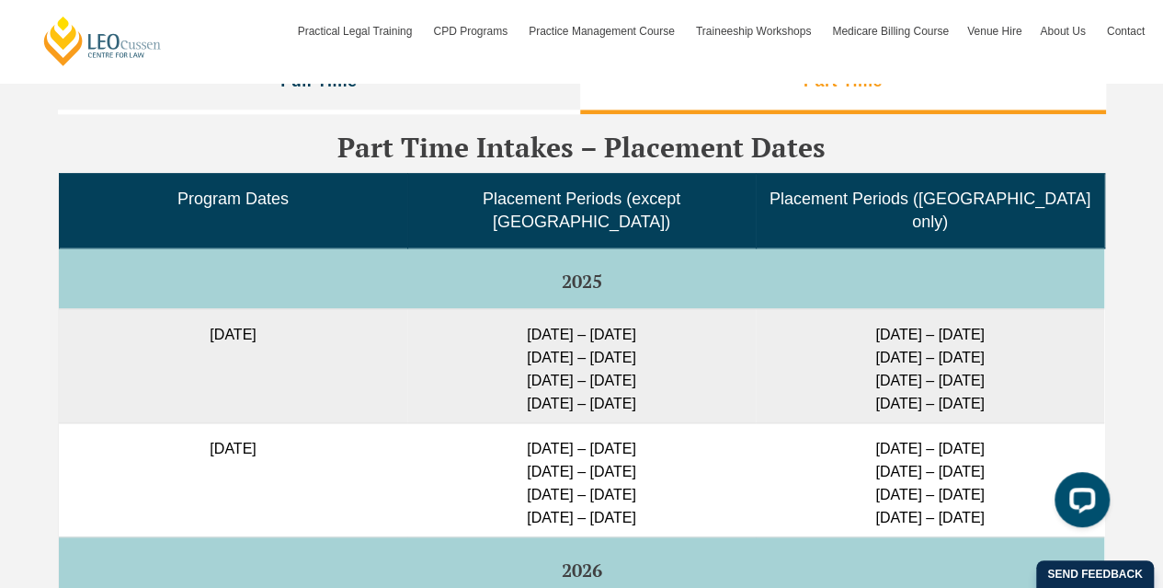
scroll to position [4301, 0]
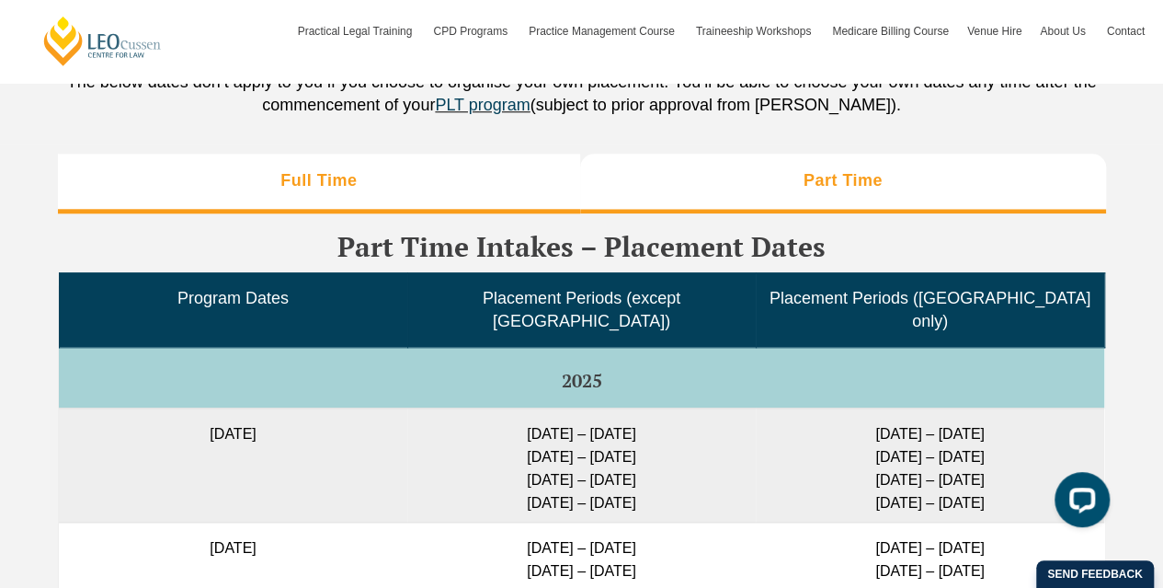
click at [429, 166] on li "Full Time" at bounding box center [319, 183] width 523 height 59
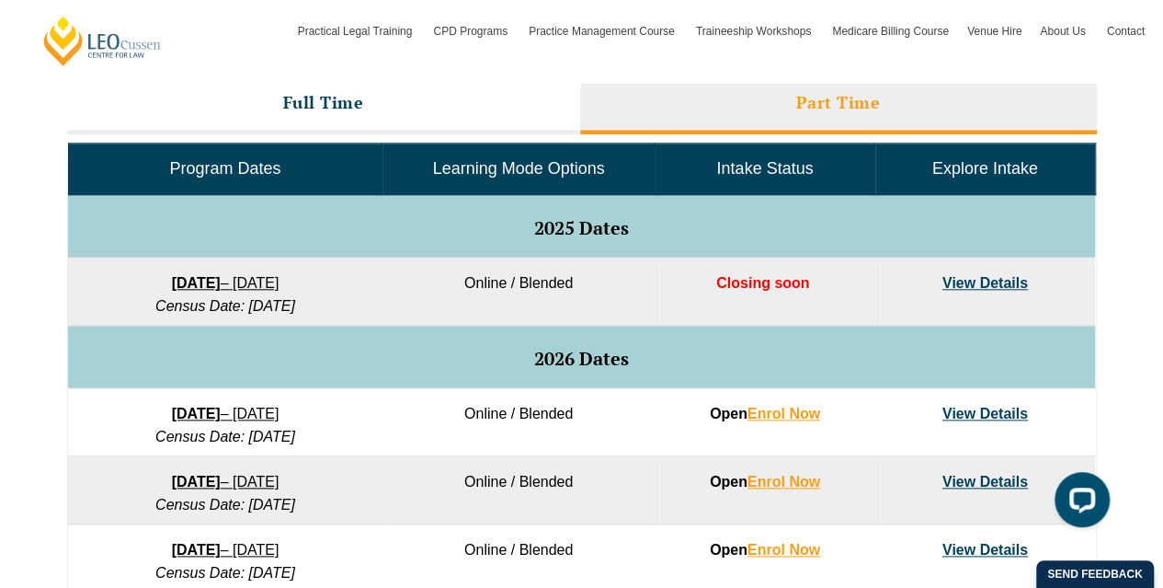
scroll to position [806, 0]
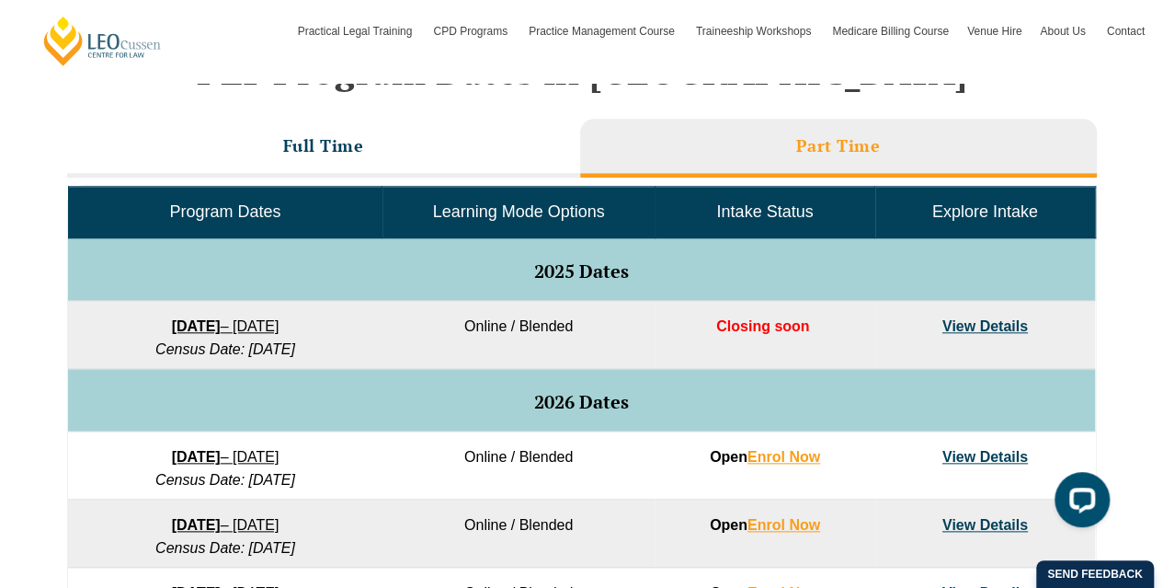
click at [959, 327] on link "View Details" at bounding box center [986, 326] width 86 height 16
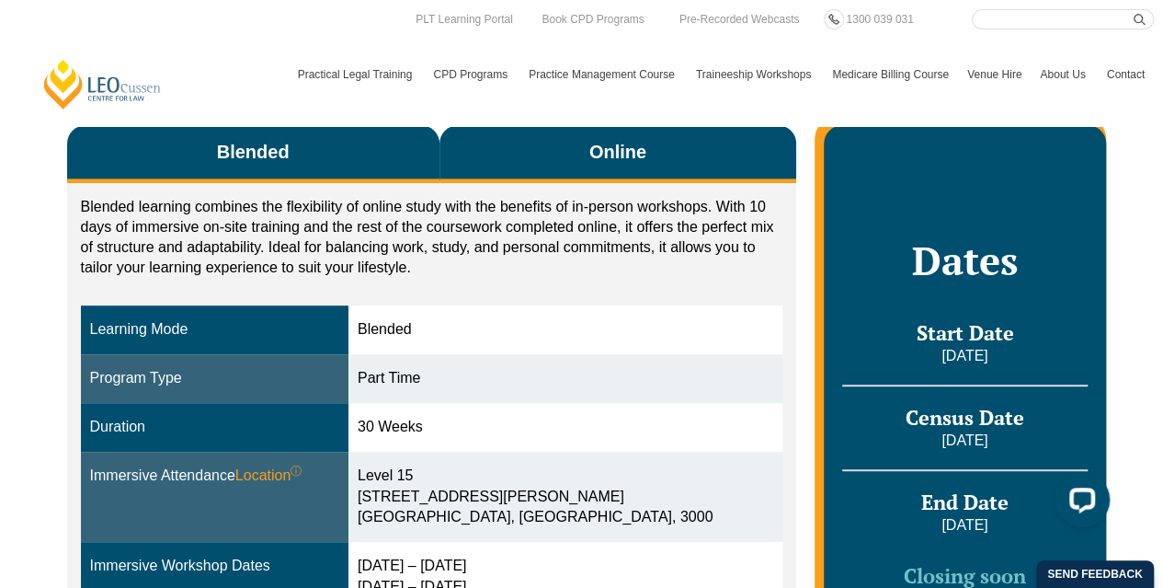
click at [583, 142] on button "Online" at bounding box center [619, 154] width 358 height 58
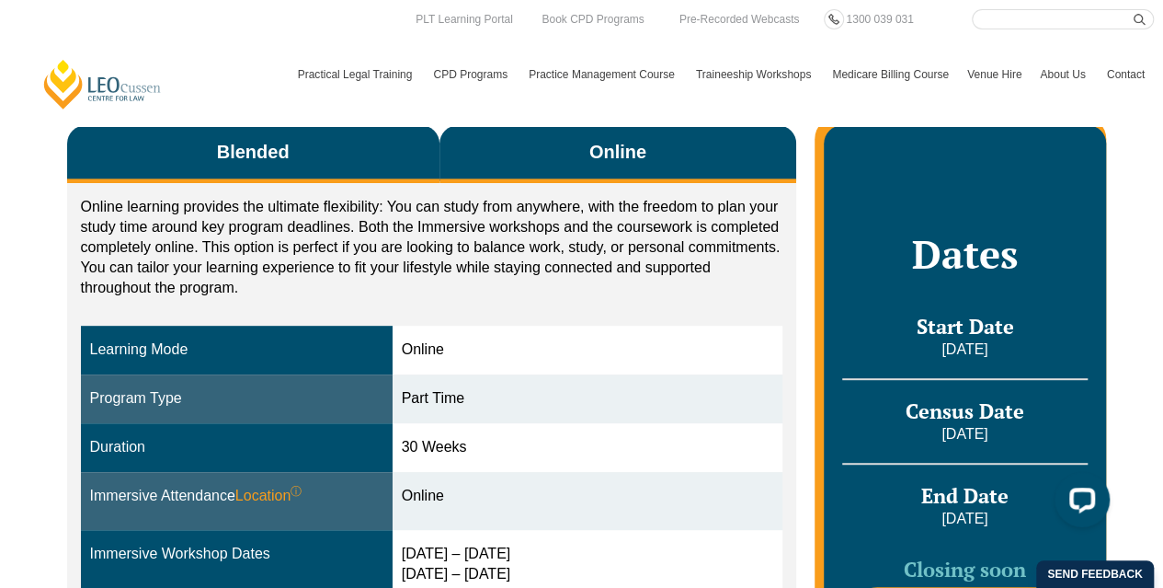
click at [329, 132] on button "Blended" at bounding box center [253, 154] width 372 height 58
